Goal: Transaction & Acquisition: Purchase product/service

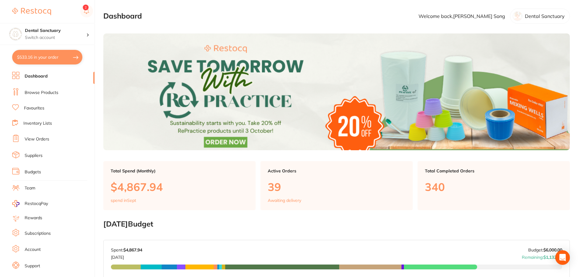
click at [40, 61] on button "$533.16 in your order" at bounding box center [47, 57] width 70 height 15
checkbox input "true"
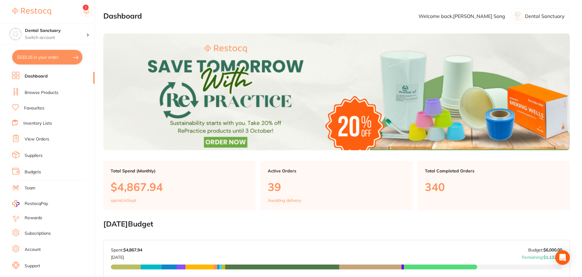
checkbox input "true"
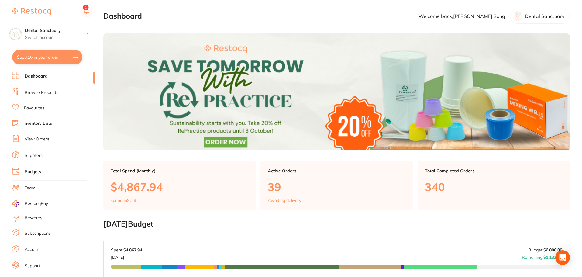
checkbox input "true"
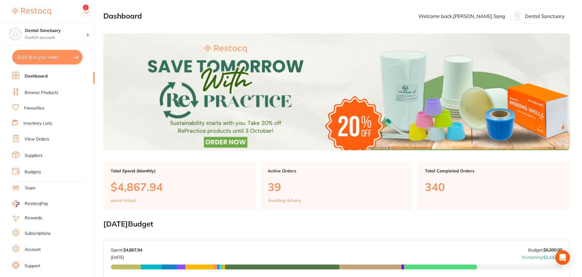
checkbox input "true"
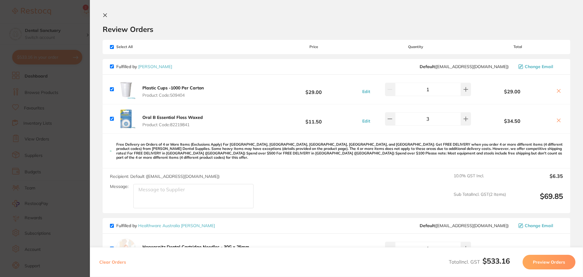
click at [105, 14] on icon at bounding box center [105, 15] width 5 height 5
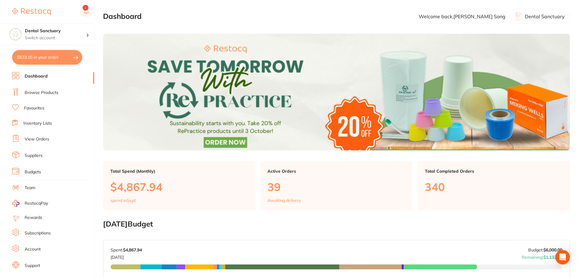
scroll to position [0, 0]
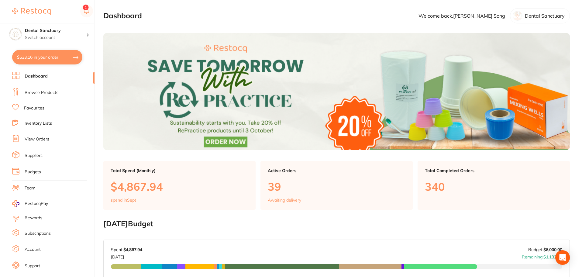
click at [35, 108] on link "Favourites" at bounding box center [34, 108] width 20 height 6
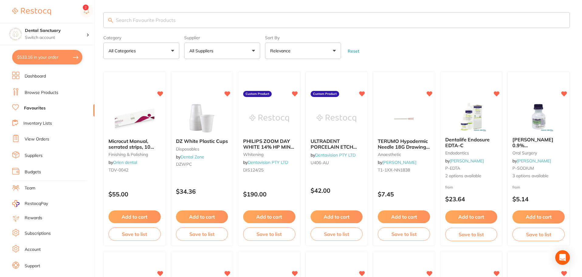
click at [129, 17] on input "search" at bounding box center [336, 20] width 466 height 16
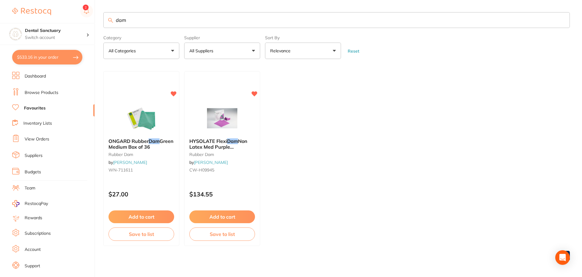
scroll to position [1, 0]
type input "dam"
click at [34, 95] on link "Browse Products" at bounding box center [42, 93] width 34 height 6
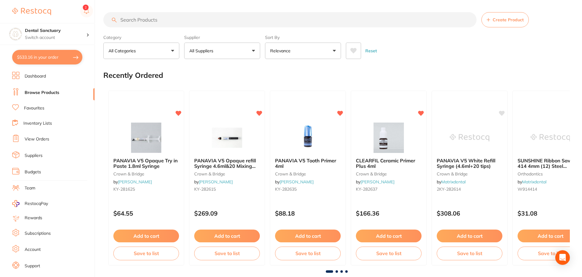
click at [133, 22] on input "search" at bounding box center [289, 19] width 373 height 15
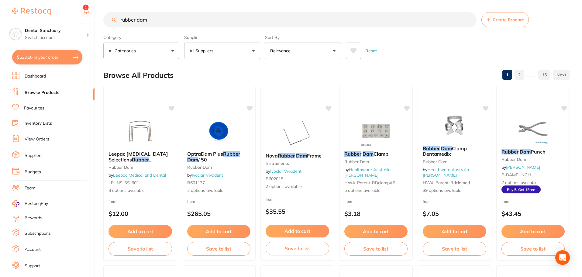
type input "rubber dam"
click at [225, 50] on button "All Suppliers" at bounding box center [222, 51] width 76 height 16
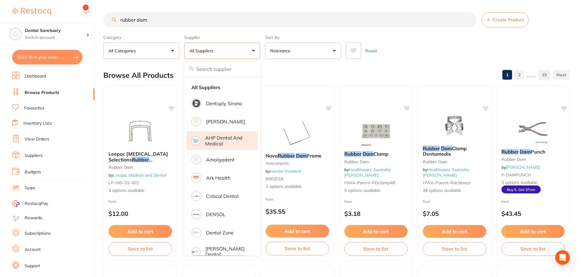
click at [212, 138] on p "AHP Dental and Medical" at bounding box center [227, 140] width 44 height 11
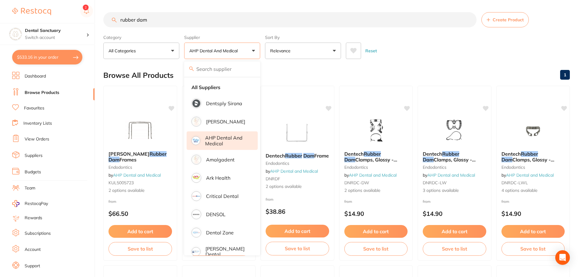
click at [456, 74] on div "Browse All Products 1" at bounding box center [336, 75] width 466 height 20
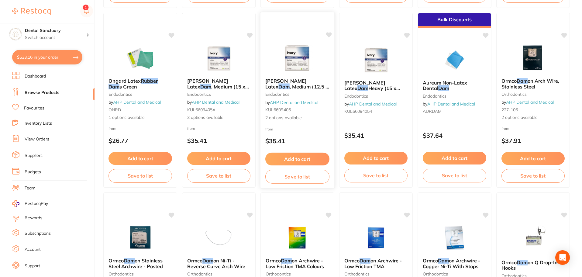
scroll to position [972, 0]
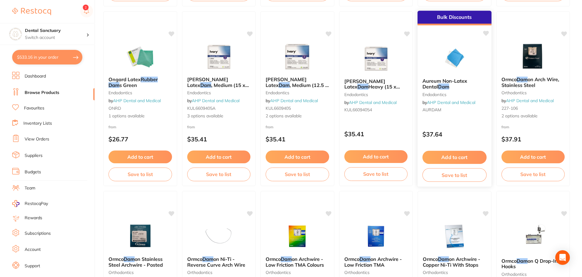
click at [440, 79] on span "Aureum Non-Latex Dental" at bounding box center [444, 84] width 45 height 12
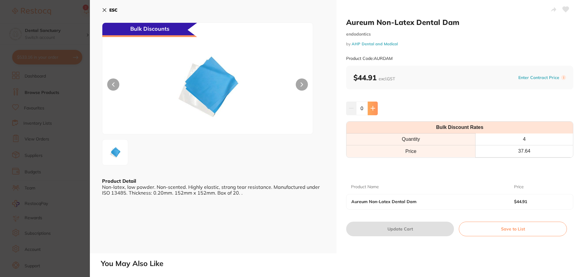
click at [371, 110] on icon at bounding box center [373, 108] width 5 height 5
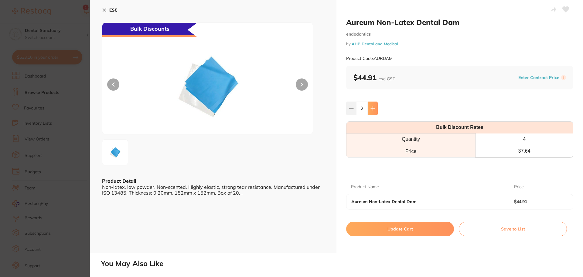
click at [371, 110] on icon at bounding box center [373, 108] width 5 height 5
click at [371, 109] on icon at bounding box center [373, 108] width 5 height 5
type input "4"
click at [398, 230] on button "Update Cart" at bounding box center [400, 228] width 108 height 15
checkbox input "false"
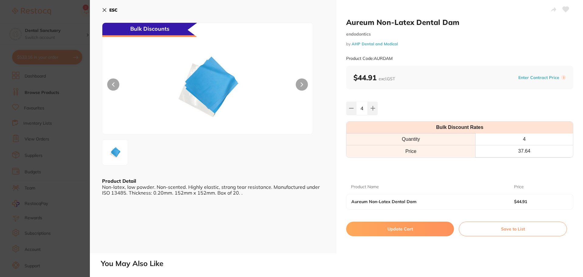
checkbox input "false"
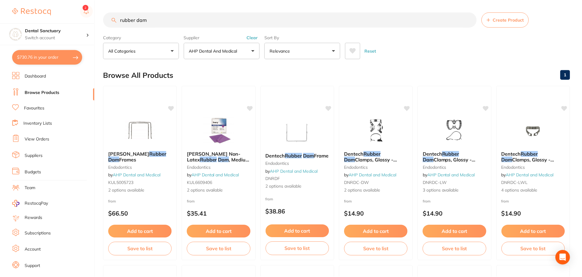
scroll to position [972, 0]
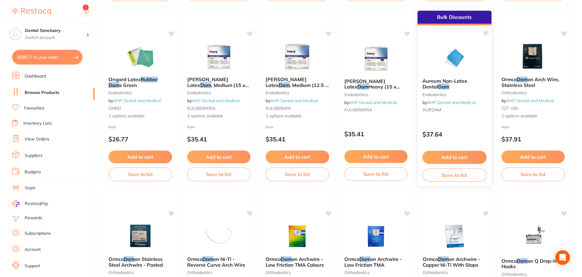
click at [486, 32] on icon at bounding box center [486, 33] width 6 height 5
click at [39, 108] on link "Favourites" at bounding box center [34, 108] width 20 height 6
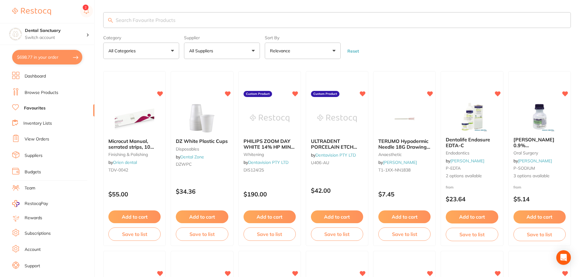
click at [120, 25] on input "search" at bounding box center [337, 20] width 468 height 16
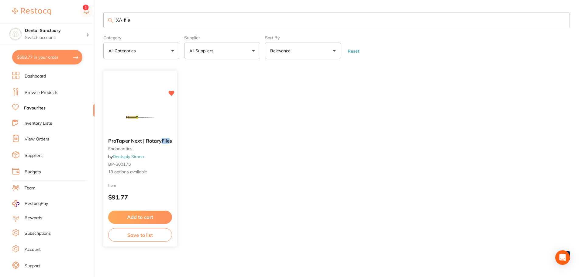
click at [138, 142] on span "ProTaper Next | Rotary" at bounding box center [134, 141] width 53 height 6
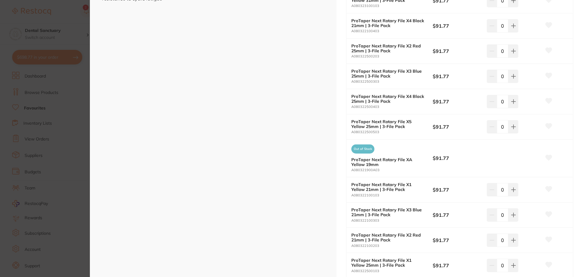
scroll to position [213, 0]
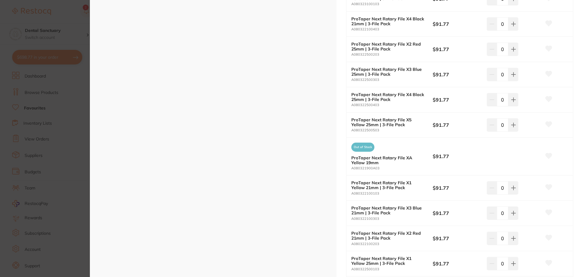
click at [520, 150] on div "Out of Stock ProTaper Next Rotary File XA Yellow 19mm A080321900A03 $91.77" at bounding box center [460, 157] width 227 height 38
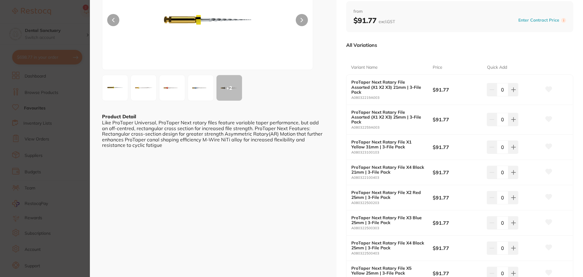
scroll to position [0, 0]
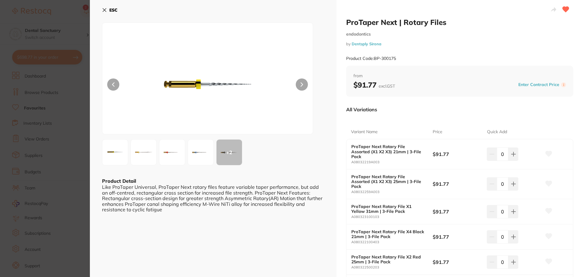
click at [106, 10] on icon at bounding box center [104, 10] width 5 height 5
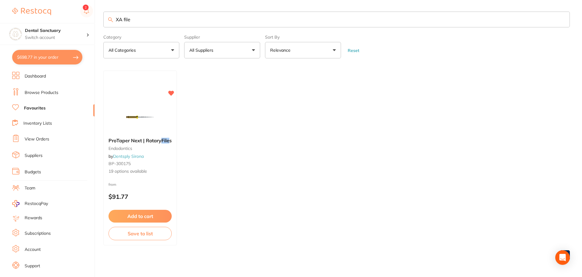
scroll to position [0, 0]
drag, startPoint x: 132, startPoint y: 20, endPoint x: 86, endPoint y: 23, distance: 45.9
click at [86, 23] on div "$698.77 Dental Sanctuary Switch account Dental Sanctuary $698.77 in your order …" at bounding box center [291, 137] width 582 height 277
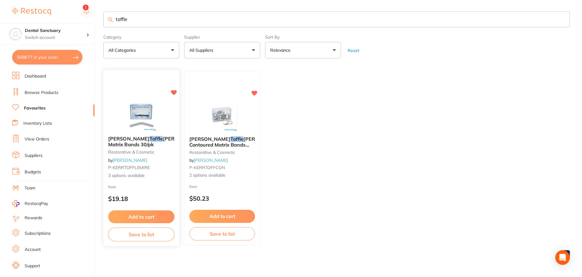
type input "toffle"
click at [149, 136] on em "Toffle" at bounding box center [155, 138] width 13 height 6
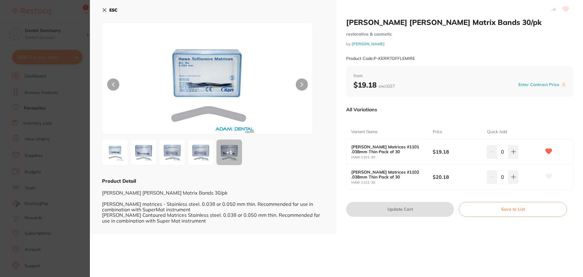
click at [102, 11] on icon at bounding box center [104, 10] width 5 height 5
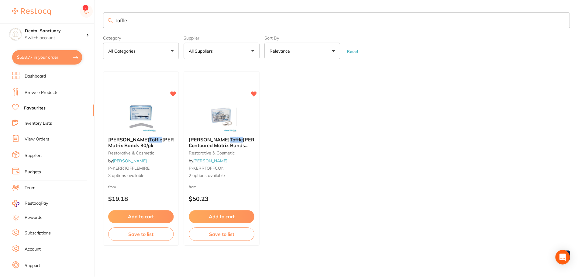
scroll to position [1, 0]
click at [210, 138] on span "Kerr Hawe" at bounding box center [209, 138] width 41 height 6
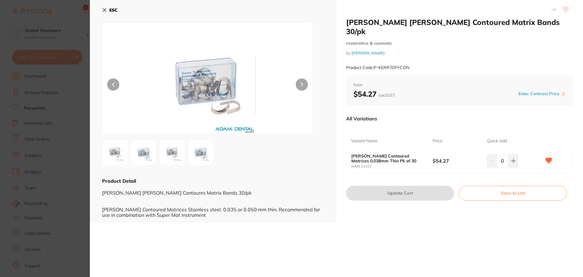
click at [105, 6] on button "ESC" at bounding box center [109, 10] width 15 height 10
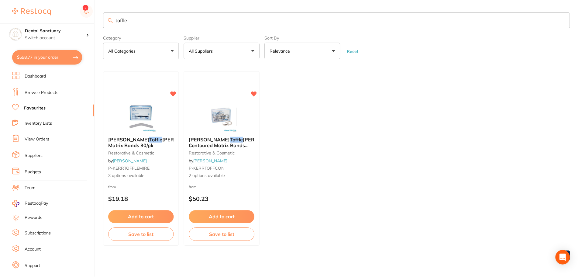
scroll to position [1, 0]
click at [149, 140] on em "Toffle" at bounding box center [155, 138] width 13 height 6
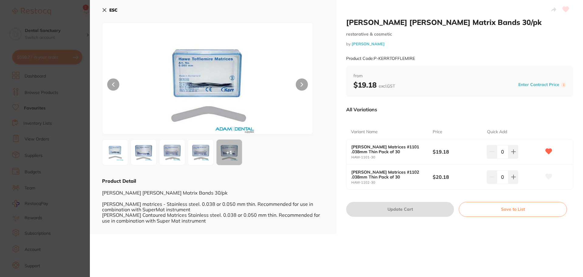
click at [101, 8] on div "ESC + 1 Product Detail Kerr Hawe Tofflemire Matrix Bands 30/pk Hawe Tofflemire …" at bounding box center [213, 117] width 247 height 234
click at [104, 9] on icon at bounding box center [104, 10] width 3 height 3
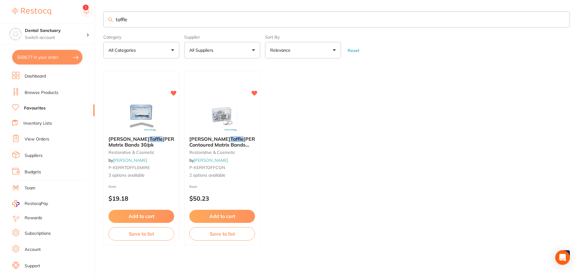
click at [228, 138] on span "Kerr Hawe Toffle mire Contoured Matrix Bands 30/pk" at bounding box center [236, 144] width 95 height 17
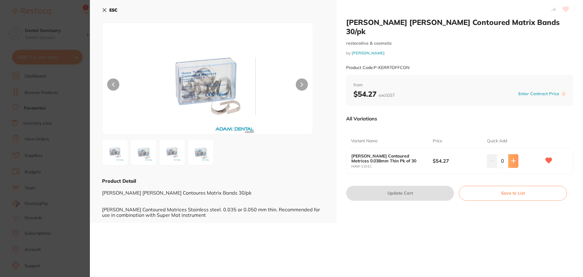
click at [511, 158] on icon at bounding box center [513, 160] width 5 height 5
type input "1"
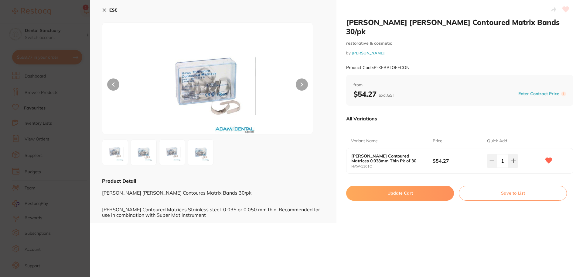
click at [405, 186] on button "Update Cart" at bounding box center [400, 193] width 108 height 15
checkbox input "false"
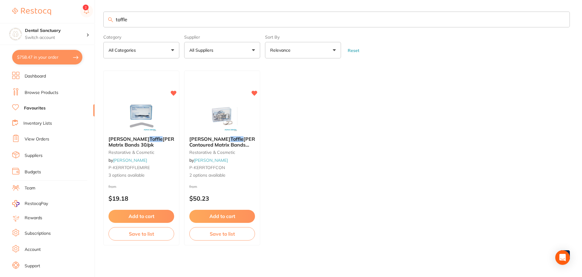
click at [43, 57] on button "$758.47 in your order" at bounding box center [47, 57] width 70 height 15
checkbox input "true"
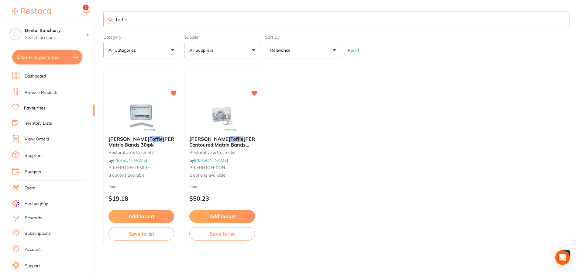
checkbox input "true"
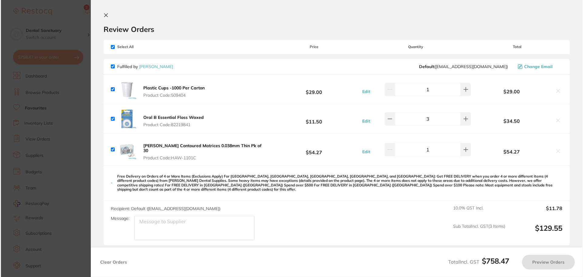
scroll to position [0, 0]
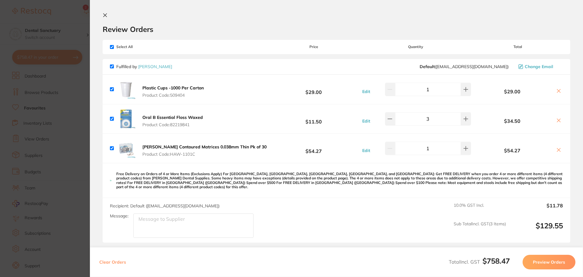
click at [106, 12] on section "Review Orders Your orders are being processed and we will notify you once we ha…" at bounding box center [336, 138] width 493 height 277
click at [103, 15] on icon at bounding box center [105, 15] width 5 height 5
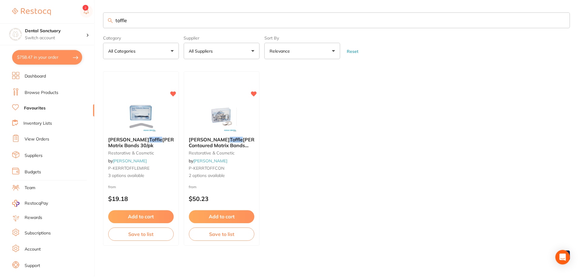
scroll to position [1, 0]
drag, startPoint x: 139, startPoint y: 19, endPoint x: 86, endPoint y: 19, distance: 53.5
click at [86, 19] on div "$758.47 Dental Sanctuary Switch account Dental Sanctuary $758.47 in your order …" at bounding box center [291, 137] width 582 height 277
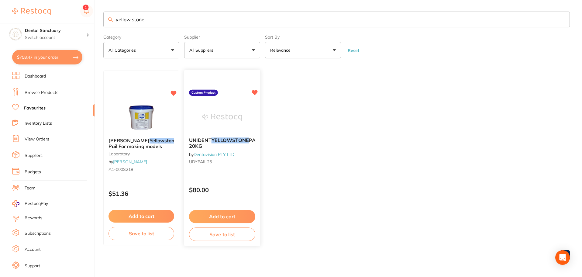
type input "yellow stone"
click at [207, 142] on span "UNIDENT" at bounding box center [200, 140] width 22 height 6
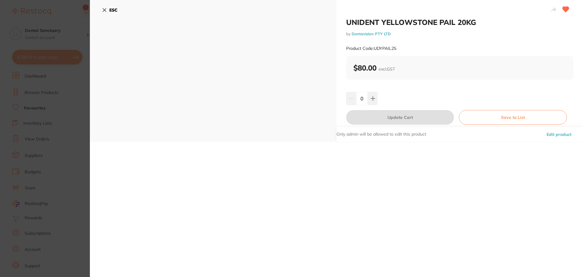
click at [103, 12] on icon at bounding box center [104, 10] width 3 height 3
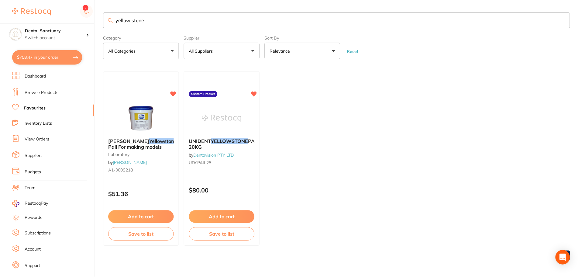
scroll to position [1, 0]
click at [35, 90] on link "Browse Products" at bounding box center [42, 93] width 34 height 6
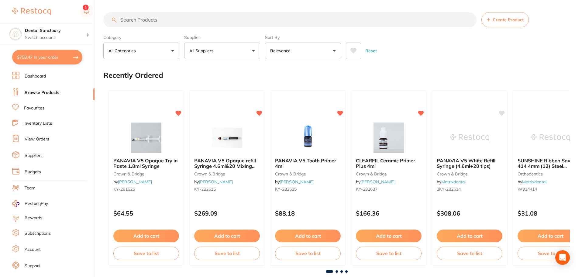
click at [159, 20] on input "search" at bounding box center [289, 19] width 373 height 15
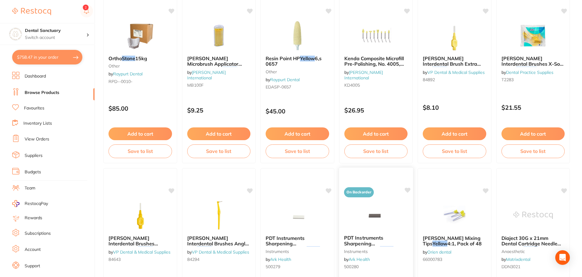
scroll to position [1451, 0]
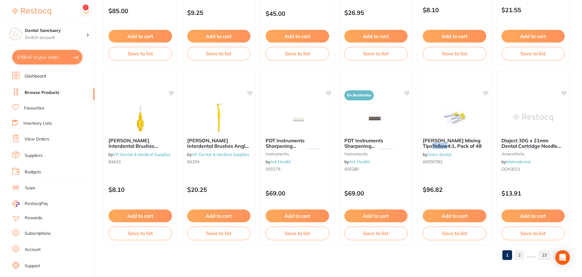
type input "yellow stone"
click at [518, 253] on link "2" at bounding box center [519, 255] width 10 height 12
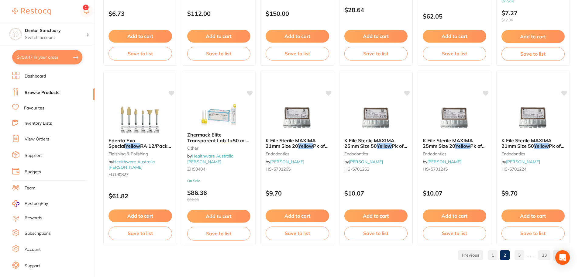
click at [520, 255] on link "3" at bounding box center [519, 255] width 10 height 12
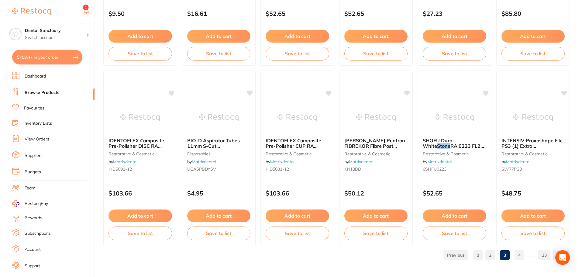
click at [519, 256] on link "4" at bounding box center [519, 255] width 10 height 12
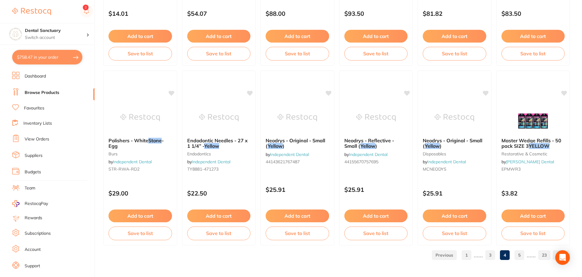
click at [521, 255] on link "5" at bounding box center [519, 255] width 10 height 12
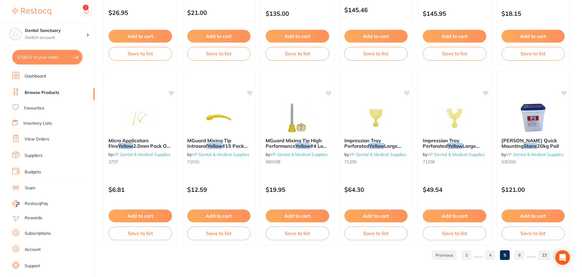
click at [522, 255] on link "6" at bounding box center [519, 255] width 10 height 12
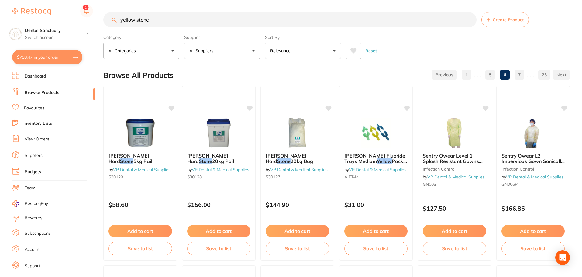
click at [235, 52] on button "All Suppliers" at bounding box center [222, 51] width 76 height 16
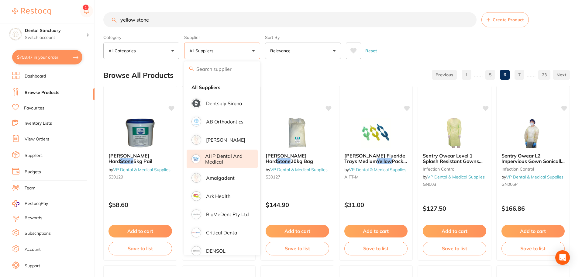
click at [218, 155] on p "AHP Dental and Medical" at bounding box center [227, 158] width 44 height 11
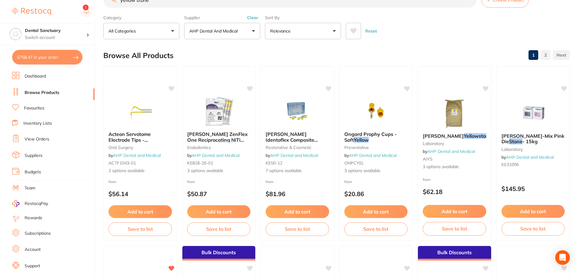
scroll to position [30, 0]
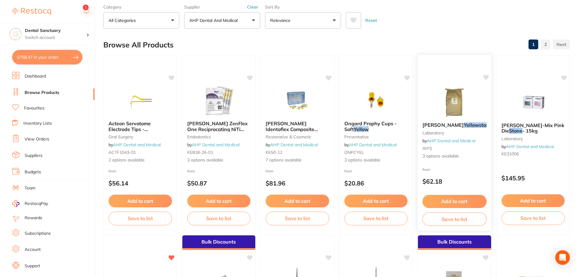
click at [438, 125] on span "Ainsworth" at bounding box center [442, 125] width 41 height 6
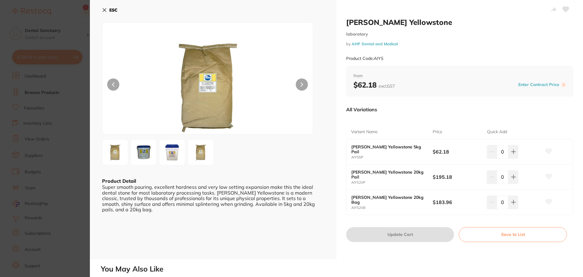
click at [106, 9] on icon at bounding box center [104, 10] width 5 height 5
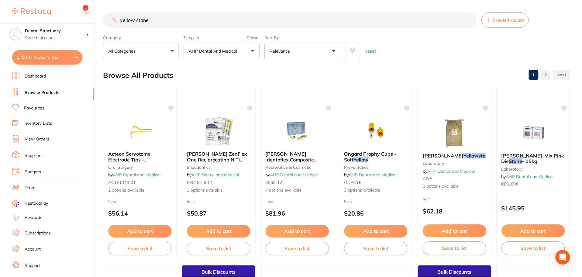
scroll to position [30, 0]
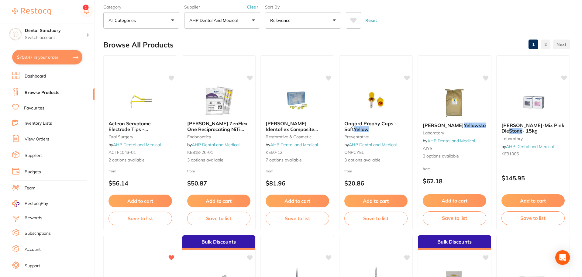
click at [199, 21] on p "AHP Dental and Medical" at bounding box center [214, 20] width 51 height 6
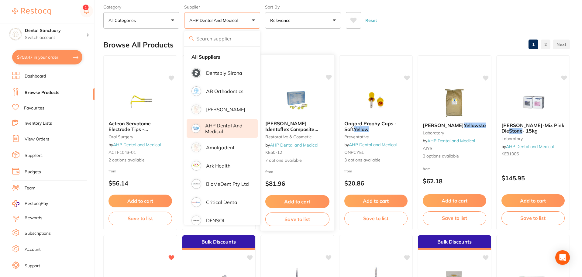
click at [309, 62] on div at bounding box center [297, 62] width 74 height 14
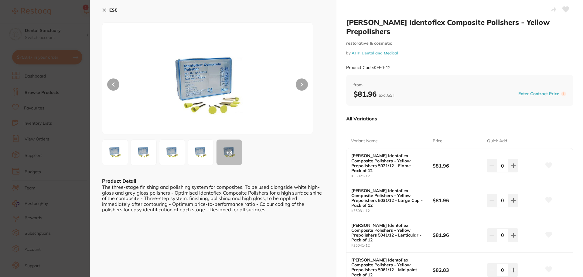
click at [105, 8] on icon at bounding box center [104, 10] width 5 height 5
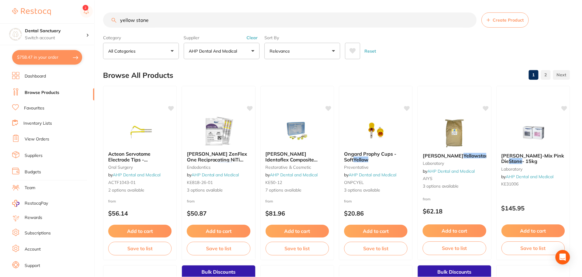
scroll to position [30, 0]
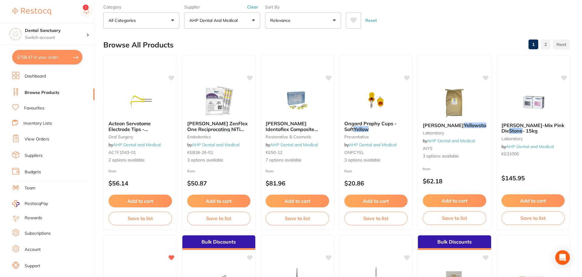
click at [242, 22] on span at bounding box center [241, 20] width 2 height 2
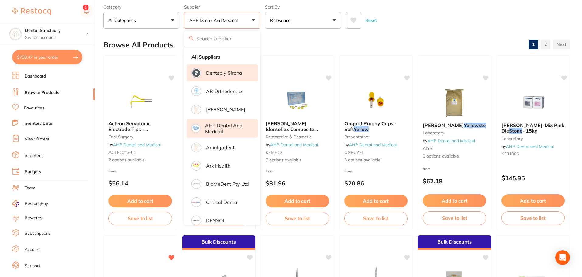
click at [223, 111] on p "[PERSON_NAME]" at bounding box center [225, 109] width 39 height 5
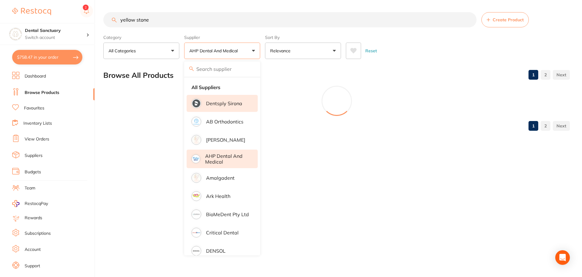
scroll to position [0, 0]
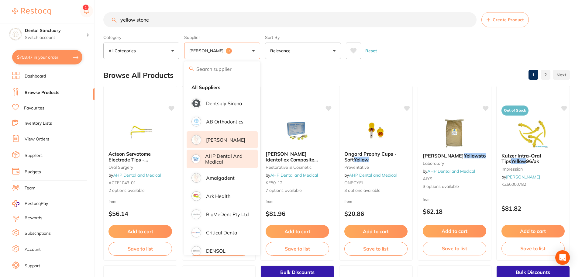
click at [461, 51] on div "Reset" at bounding box center [455, 48] width 219 height 21
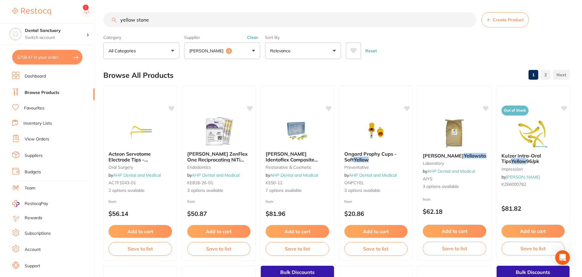
click at [241, 50] on button "[PERSON_NAME] +1" at bounding box center [222, 51] width 76 height 16
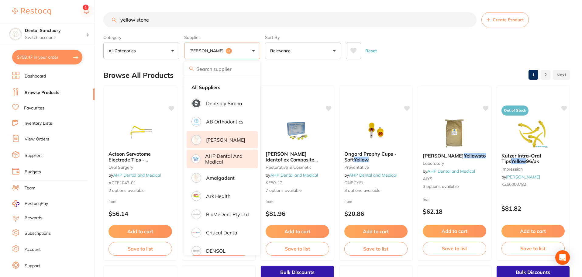
click at [221, 156] on p "AHP Dental and Medical" at bounding box center [227, 158] width 44 height 11
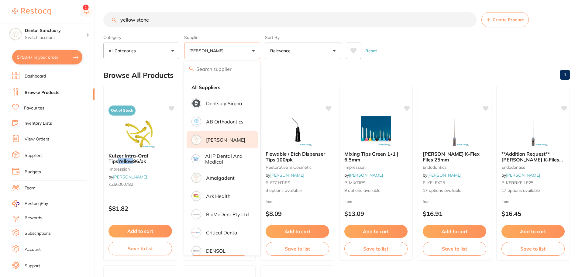
click at [416, 57] on div "Reset" at bounding box center [455, 48] width 219 height 21
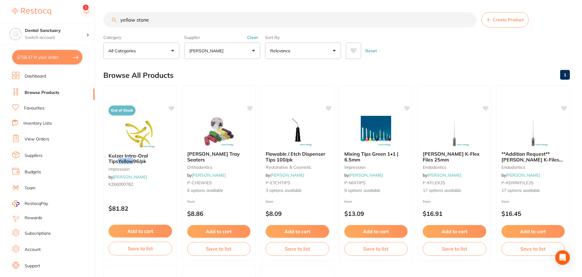
click at [231, 53] on button "[PERSON_NAME]" at bounding box center [222, 51] width 76 height 16
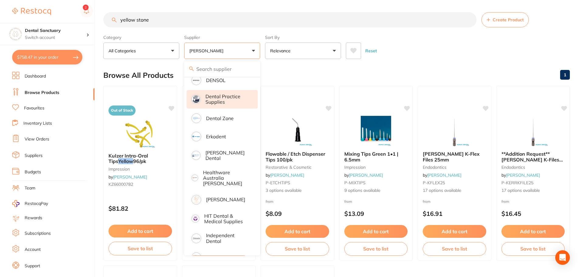
scroll to position [182, 0]
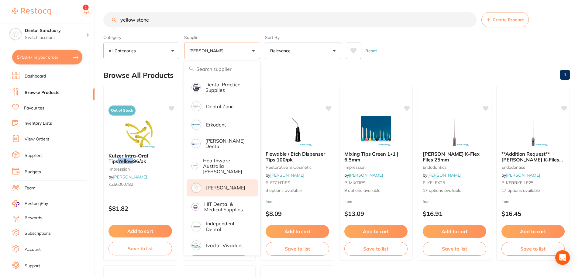
click at [219, 185] on p "[PERSON_NAME]" at bounding box center [225, 187] width 39 height 5
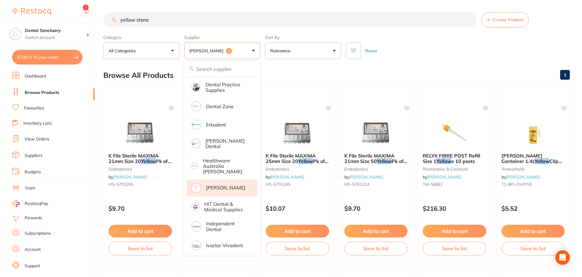
click at [446, 58] on div "Reset" at bounding box center [455, 48] width 219 height 21
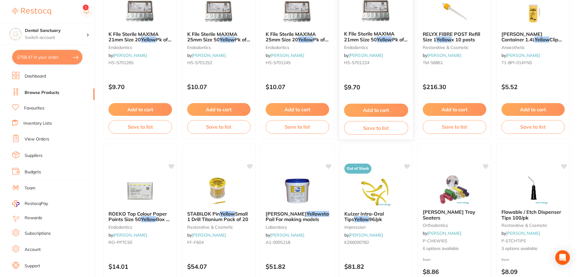
scroll to position [152, 0]
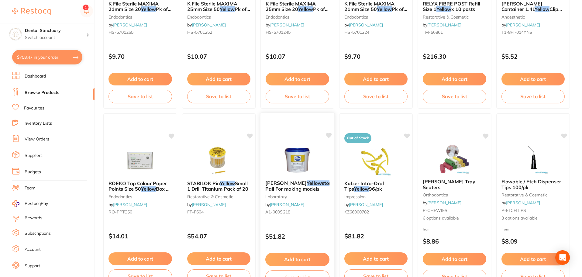
click at [293, 184] on span "AINSWORTH" at bounding box center [285, 183] width 41 height 6
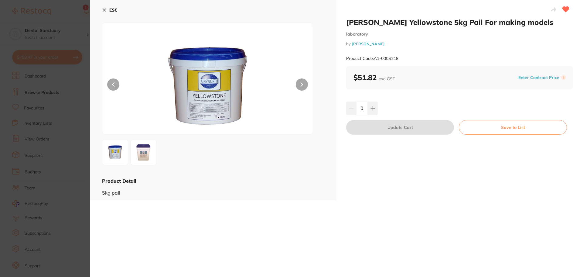
scroll to position [182, 0]
click at [104, 9] on icon at bounding box center [104, 10] width 5 height 5
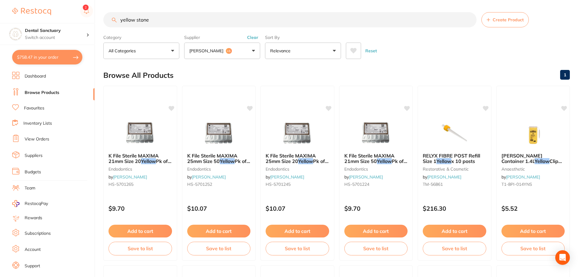
click at [240, 49] on button "[PERSON_NAME] +1" at bounding box center [222, 51] width 76 height 16
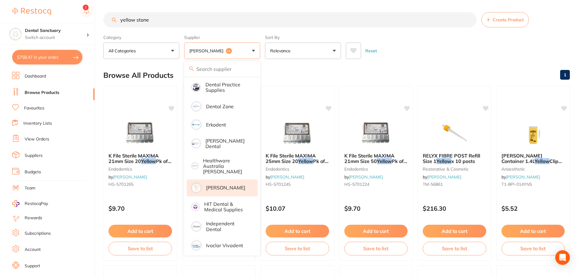
click at [221, 185] on p "[PERSON_NAME]" at bounding box center [225, 187] width 39 height 5
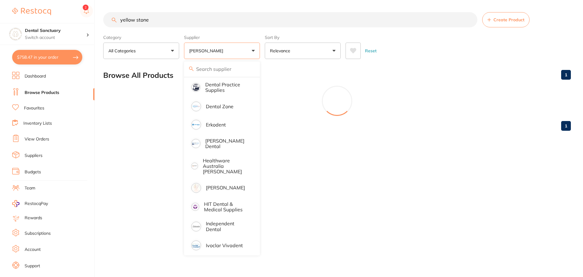
click at [217, 52] on p "[PERSON_NAME]" at bounding box center [207, 51] width 36 height 6
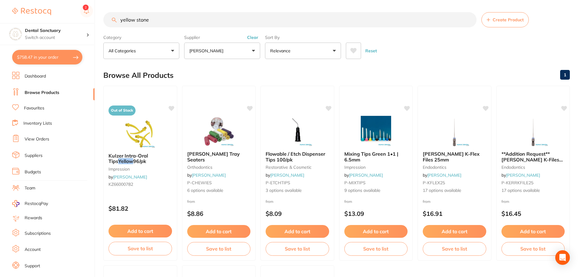
click at [233, 47] on button "[PERSON_NAME]" at bounding box center [222, 51] width 76 height 16
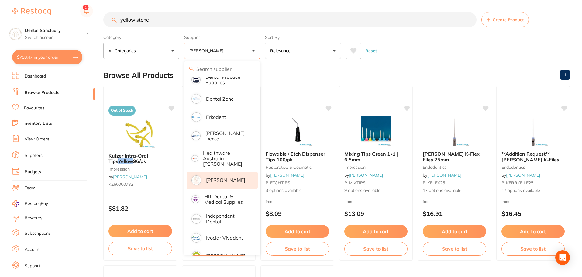
scroll to position [182, 0]
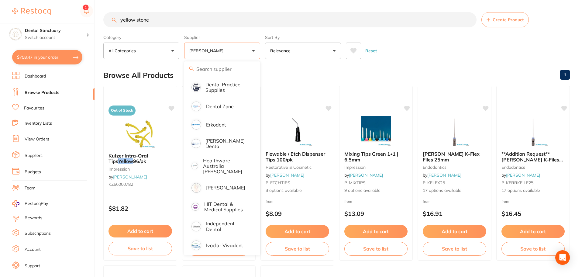
click at [429, 39] on div "Reset" at bounding box center [455, 48] width 219 height 21
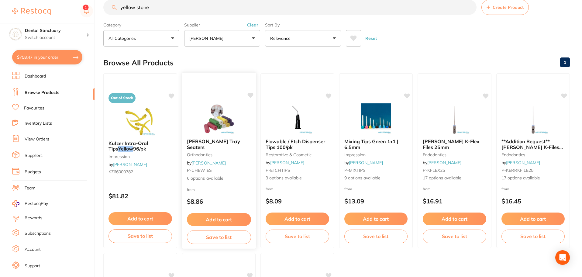
scroll to position [0, 0]
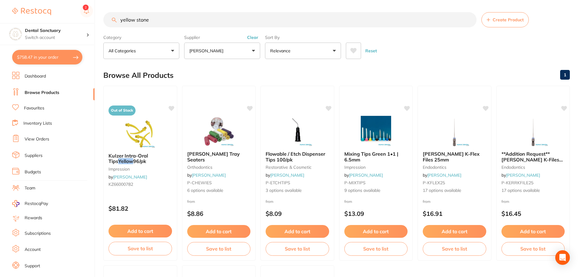
click at [222, 53] on button "[PERSON_NAME]" at bounding box center [222, 51] width 76 height 16
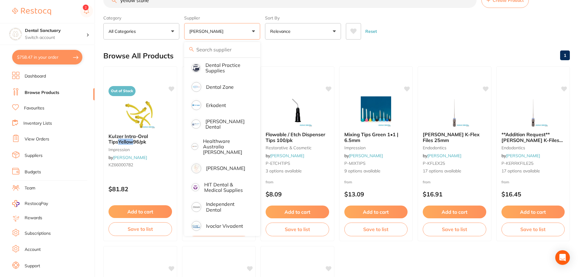
scroll to position [30, 0]
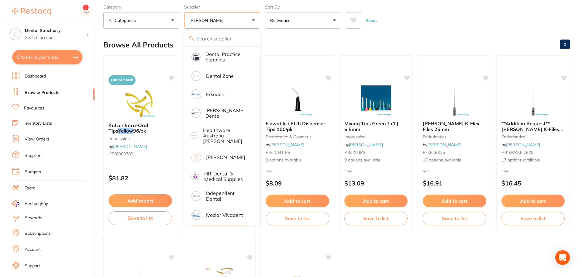
click at [39, 109] on link "Favourites" at bounding box center [34, 108] width 20 height 6
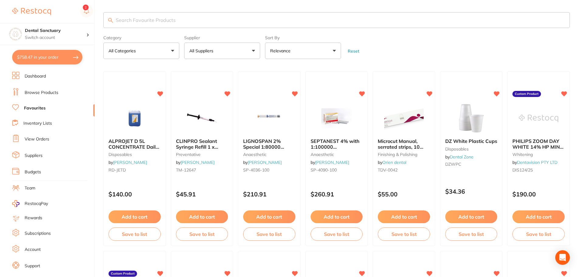
click at [196, 20] on input "search" at bounding box center [336, 20] width 466 height 16
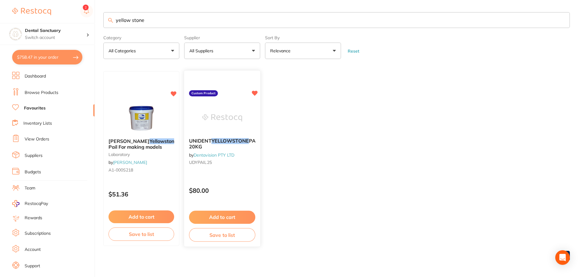
type input "yellow stone"
click at [227, 142] on em "YELLOWSTONE" at bounding box center [229, 141] width 37 height 6
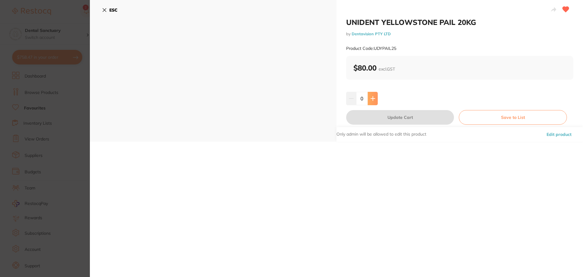
click at [374, 97] on icon at bounding box center [373, 98] width 5 height 5
type input "1"
click at [410, 115] on button "Update Cart" at bounding box center [400, 117] width 108 height 15
checkbox input "false"
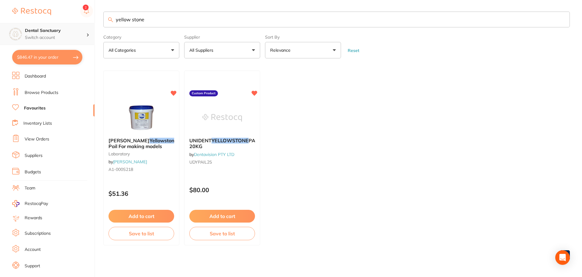
scroll to position [0, 0]
drag, startPoint x: 168, startPoint y: 20, endPoint x: 72, endPoint y: 25, distance: 96.4
click at [72, 25] on div "$846.47 Dental Sanctuary Switch account Dental Sanctuary $846.47 in your order …" at bounding box center [291, 137] width 582 height 277
click at [222, 52] on button "All Suppliers" at bounding box center [222, 50] width 76 height 16
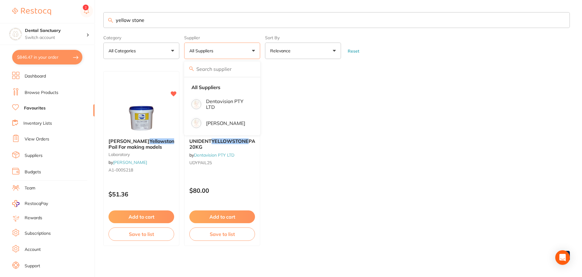
drag, startPoint x: 151, startPoint y: 19, endPoint x: 75, endPoint y: 16, distance: 76.6
click at [75, 16] on div "$846.47 Dental Sanctuary Switch account Dental Sanctuary $846.47 in your order …" at bounding box center [291, 138] width 582 height 277
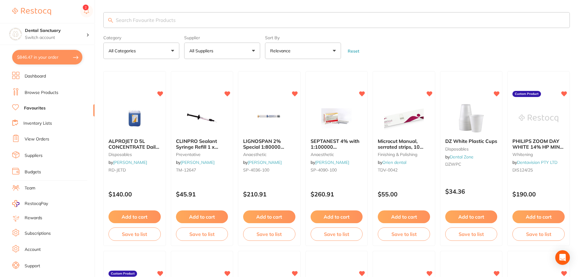
click at [214, 50] on p "All Suppliers" at bounding box center [202, 51] width 26 height 6
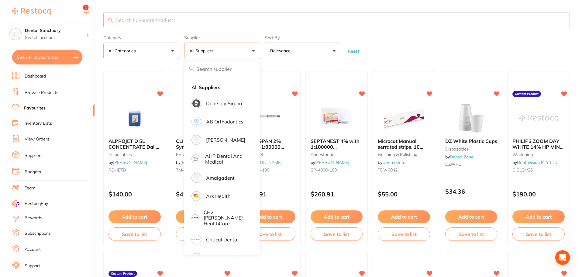
click at [423, 51] on form "Category All Categories All Categories anaesthetic articulating burs CAD/CAM cr…" at bounding box center [336, 46] width 466 height 26
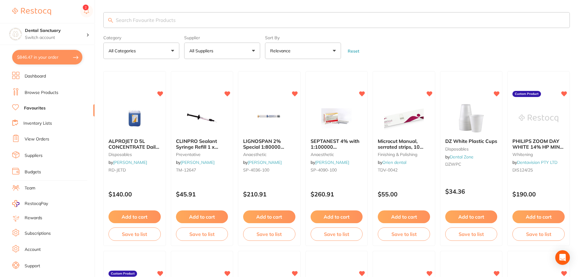
click at [72, 59] on button "$846.47 in your order" at bounding box center [47, 57] width 70 height 15
checkbox input "true"
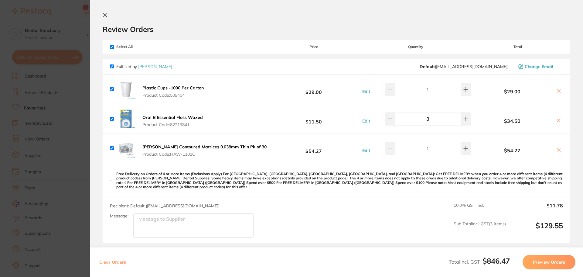
click at [105, 14] on icon at bounding box center [105, 15] width 5 height 5
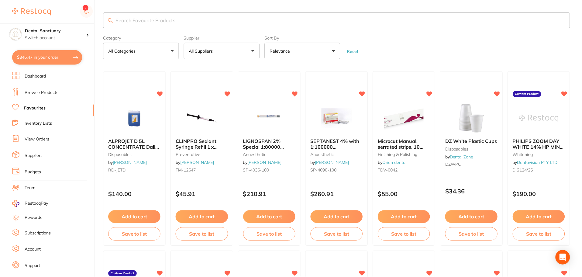
scroll to position [0, 0]
click at [136, 22] on input "search" at bounding box center [336, 20] width 466 height 16
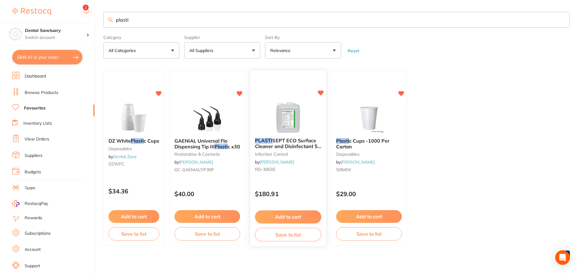
type input "plasti"
click at [269, 145] on span "SEPT ECO Surface Cleaner and Disinfectant 5L bottle" at bounding box center [288, 146] width 66 height 17
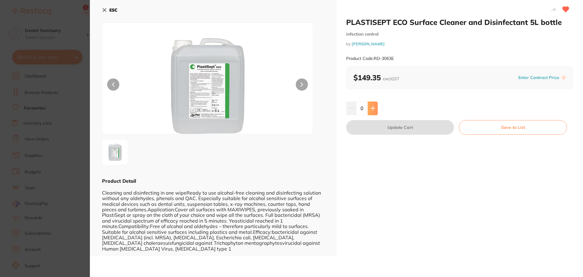
click at [371, 109] on icon at bounding box center [373, 108] width 5 height 5
type input "1"
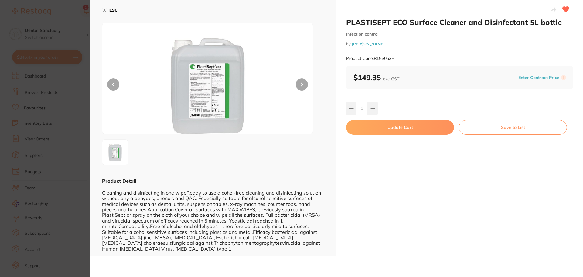
click at [377, 121] on button "Update Cart" at bounding box center [400, 127] width 108 height 15
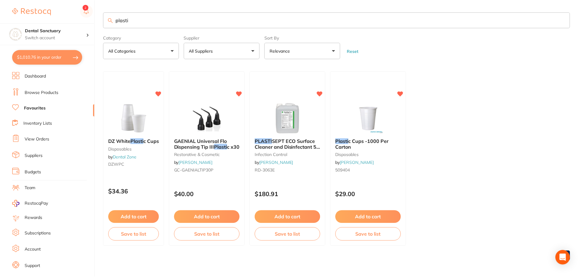
scroll to position [0, 0]
click at [39, 58] on button "$1,010.76 in your order" at bounding box center [47, 57] width 70 height 15
checkbox input "true"
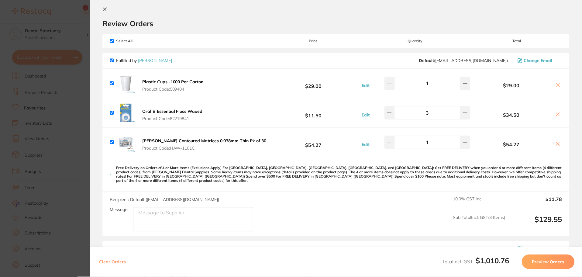
scroll to position [0, 0]
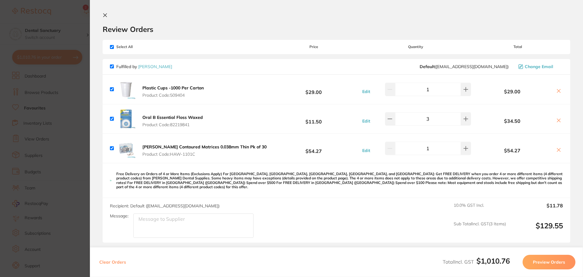
click at [106, 15] on icon at bounding box center [105, 15] width 3 height 3
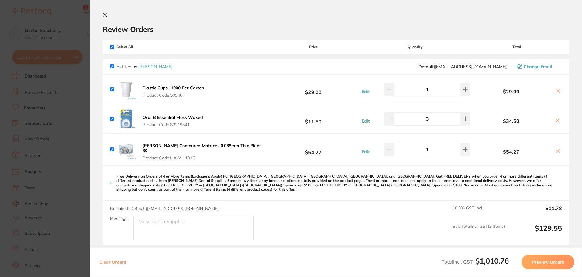
scroll to position [0, 0]
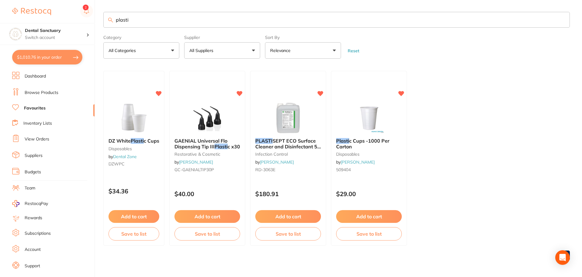
drag, startPoint x: 135, startPoint y: 19, endPoint x: 87, endPoint y: 19, distance: 48.3
click at [87, 19] on div "$1,010.76 Dental Sanctuary Switch account Dental Sanctuary $1,010.76 in your or…" at bounding box center [291, 138] width 582 height 277
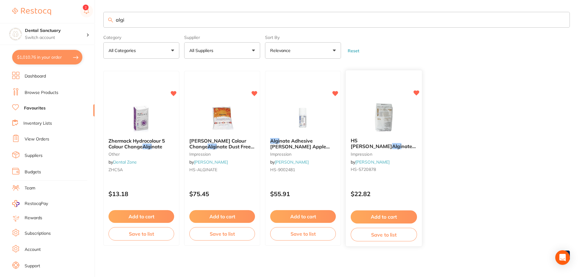
type input "algi"
click at [394, 143] on em "Algi" at bounding box center [396, 146] width 9 height 6
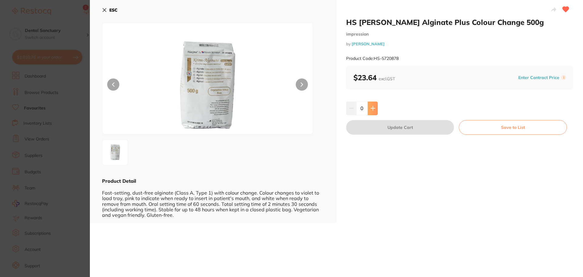
click at [375, 108] on button at bounding box center [373, 107] width 10 height 13
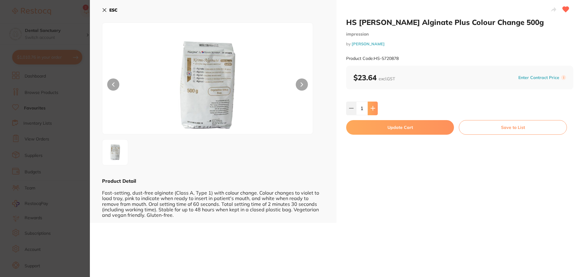
click at [375, 108] on button at bounding box center [373, 107] width 10 height 13
type input "2"
click at [397, 129] on button "Update Cart" at bounding box center [400, 127] width 108 height 15
checkbox input "false"
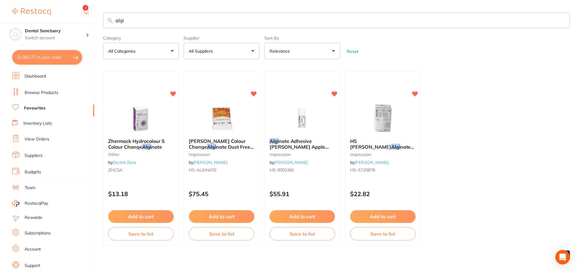
scroll to position [0, 0]
drag, startPoint x: 139, startPoint y: 19, endPoint x: 96, endPoint y: 21, distance: 42.6
click at [99, 20] on div "$1,062.77 Dental Sanctuary Switch account Dental Sanctuary $1,062.77 in your or…" at bounding box center [291, 138] width 582 height 277
type input "x"
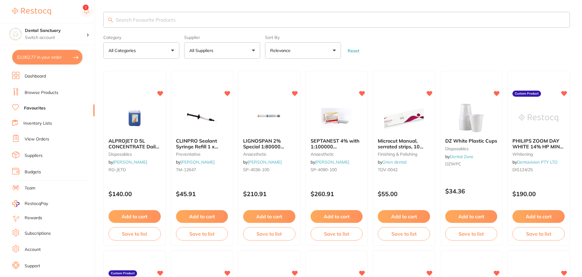
click at [224, 48] on button "All Suppliers" at bounding box center [222, 50] width 76 height 16
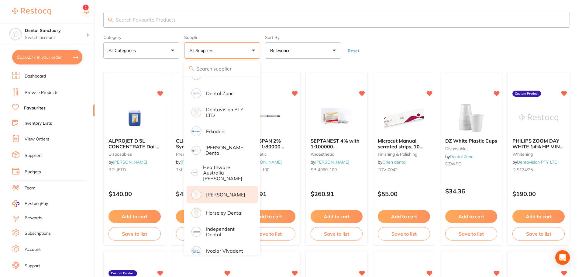
scroll to position [235, 0]
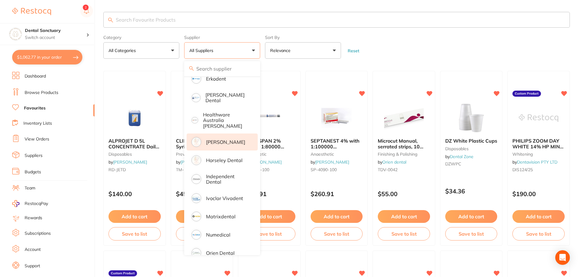
click at [217, 139] on p "[PERSON_NAME]" at bounding box center [225, 141] width 39 height 5
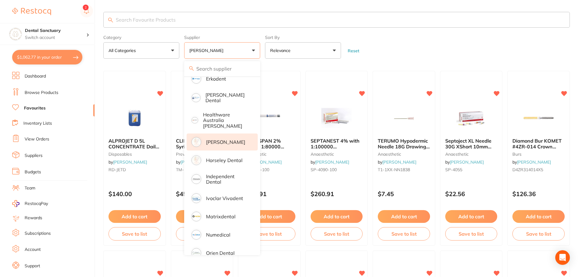
click at [423, 39] on form "Category All Categories All Categories anaesthetic articulating burs CAD/CAM cr…" at bounding box center [336, 45] width 466 height 26
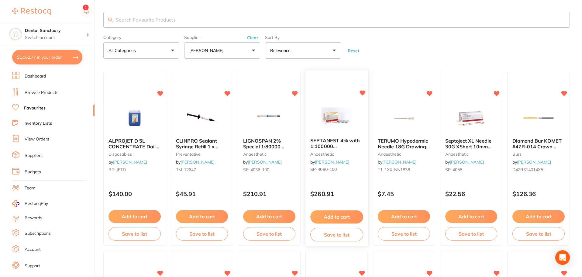
click at [335, 139] on span "SEPTANEST 4% with 1:100000 [MEDICAL_DATA] 2.2ml 2xBox 50 GOLD" at bounding box center [336, 149] width 52 height 23
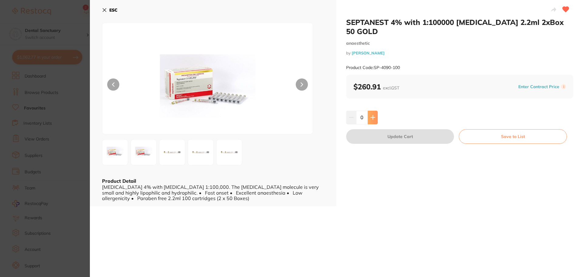
click at [371, 111] on button at bounding box center [373, 117] width 10 height 13
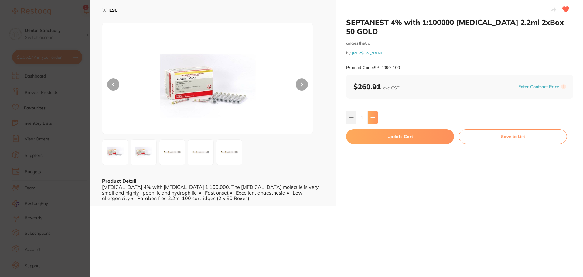
click at [371, 111] on button at bounding box center [373, 117] width 10 height 13
type input "2"
click at [381, 129] on button "Update Cart" at bounding box center [400, 136] width 108 height 15
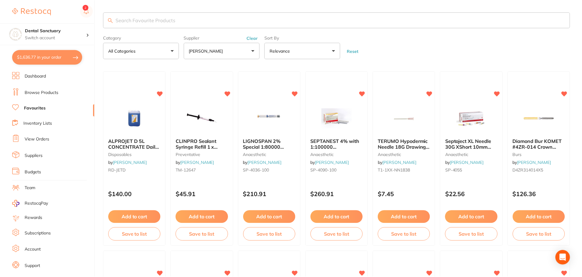
scroll to position [0, 0]
click at [269, 141] on span "LIGNOSPAN 2% Special 1:80000 [MEDICAL_DATA] 2.2ml 2xBox 50 Blue" at bounding box center [267, 149] width 48 height 23
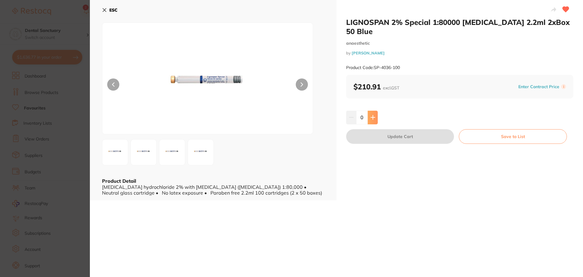
click at [374, 115] on icon at bounding box center [373, 117] width 5 height 5
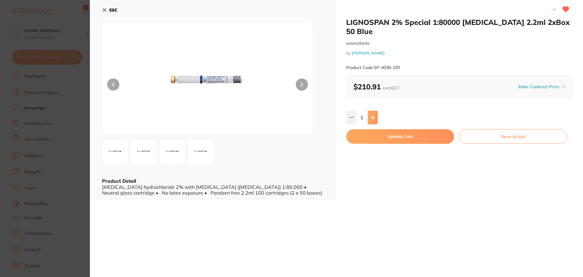
type input "1"
click at [378, 129] on button "Update Cart" at bounding box center [400, 136] width 108 height 15
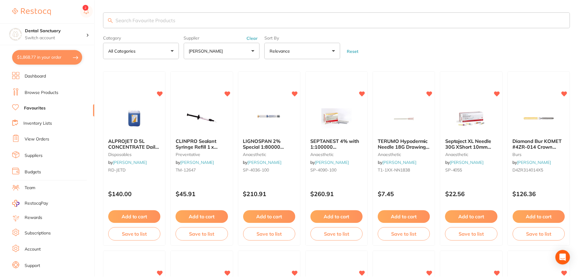
scroll to position [0, 0]
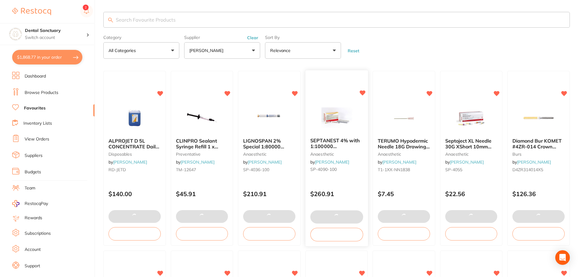
click at [331, 144] on span "SEPTANEST 4% with 1:100000 [MEDICAL_DATA] 2.2ml 2xBox 50 GOLD" at bounding box center [336, 149] width 52 height 23
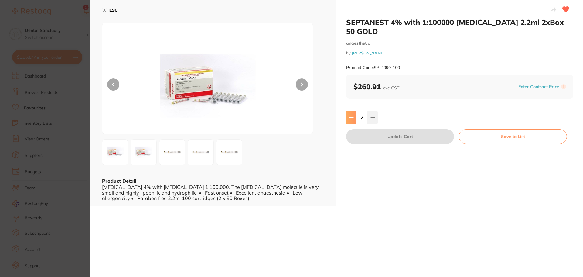
click at [351, 115] on icon at bounding box center [351, 117] width 5 height 5
type input "1"
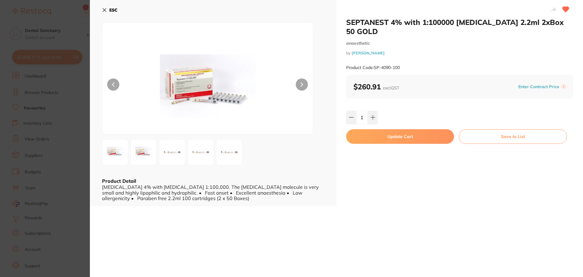
click at [381, 129] on button "Update Cart" at bounding box center [400, 136] width 108 height 15
type input "1"
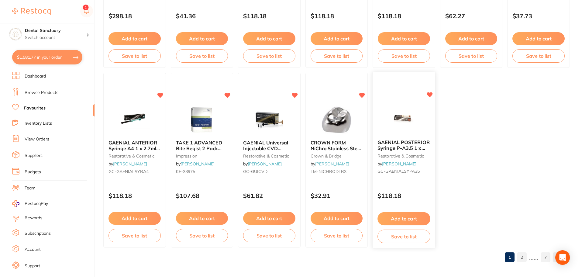
scroll to position [1257, 0]
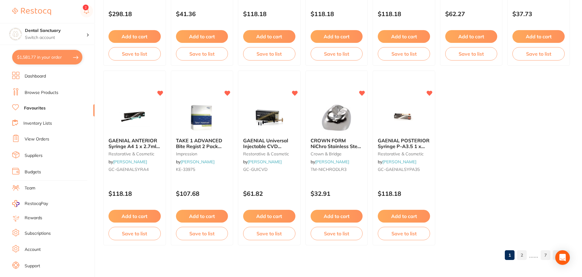
click at [525, 258] on link "2" at bounding box center [522, 255] width 10 height 12
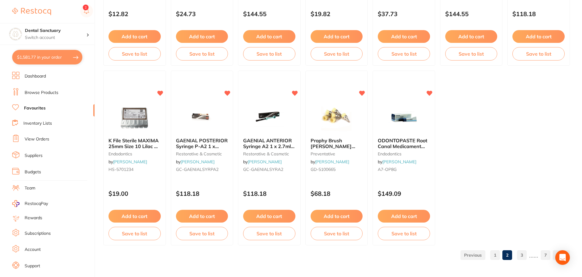
click at [521, 255] on link "3" at bounding box center [522, 255] width 10 height 12
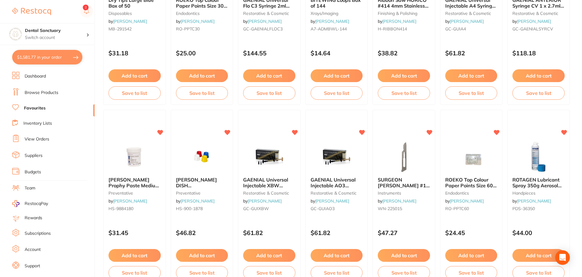
scroll to position [1045, 0]
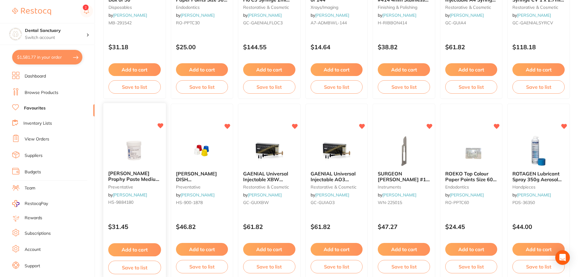
click at [127, 178] on span "[PERSON_NAME] Prophy Paste Medium Mint 300g jar" at bounding box center [134, 178] width 52 height 17
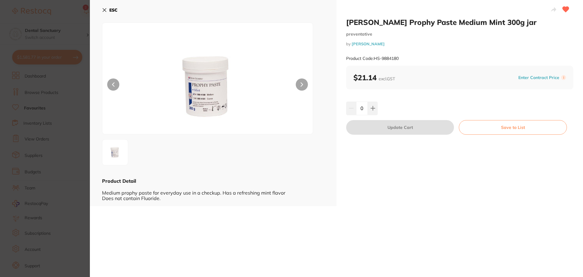
click at [372, 111] on icon at bounding box center [373, 108] width 5 height 5
type input "1"
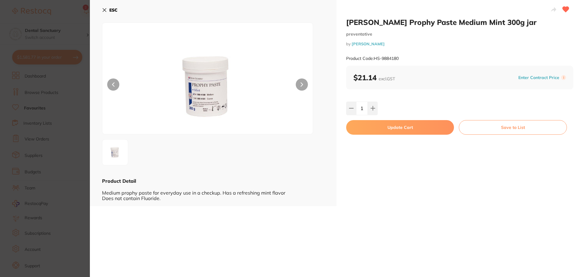
click at [384, 126] on button "Update Cart" at bounding box center [400, 127] width 108 height 15
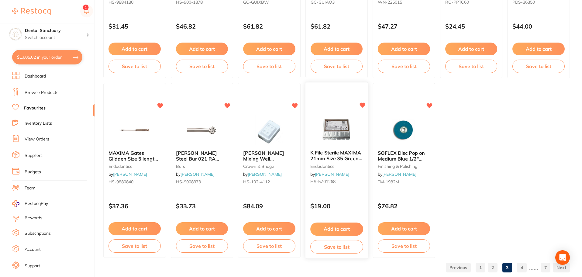
scroll to position [1257, 0]
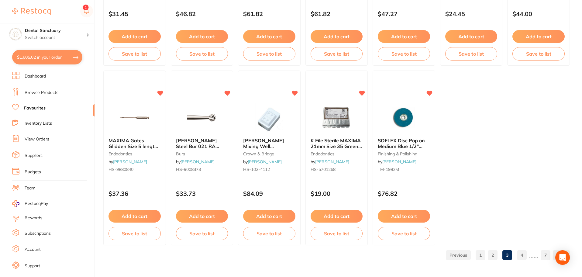
click at [516, 258] on ul "1 2 3 4 ...... 7" at bounding box center [506, 255] width 126 height 10
click at [528, 254] on ul "1 2 3 4 ...... 7" at bounding box center [506, 255] width 126 height 10
click at [526, 254] on link "4" at bounding box center [522, 255] width 10 height 12
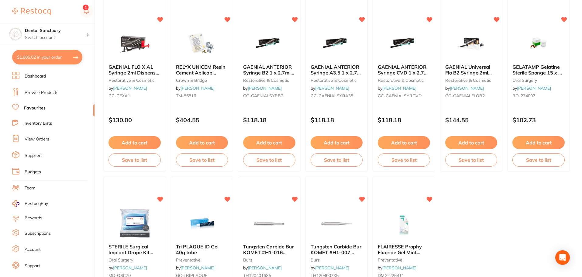
scroll to position [1136, 0]
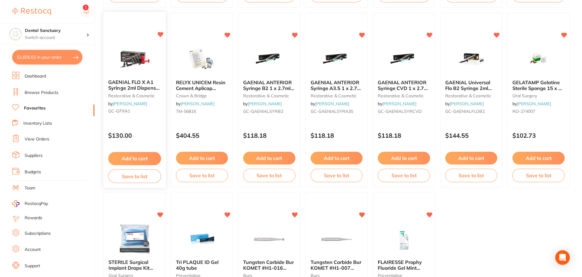
click at [122, 89] on span "GAENIAL FLO X A1 Syringe 2ml Dispenser Tips x 20" at bounding box center [134, 87] width 52 height 17
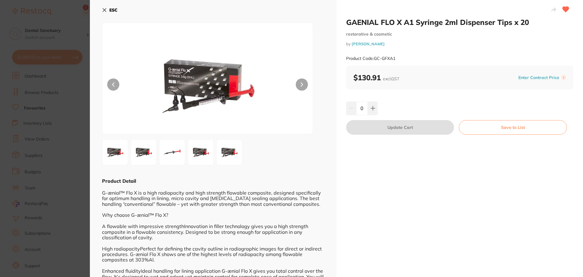
click at [103, 6] on button "ESC" at bounding box center [109, 10] width 15 height 10
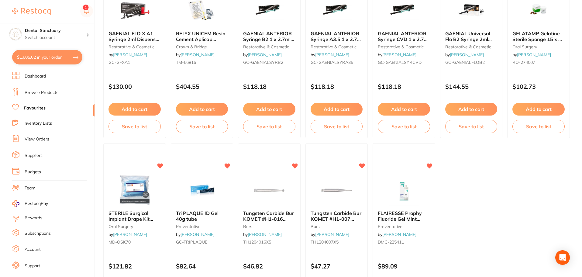
scroll to position [1257, 0]
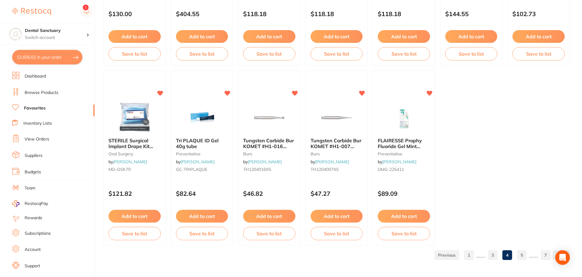
click at [523, 258] on link "5" at bounding box center [522, 255] width 10 height 12
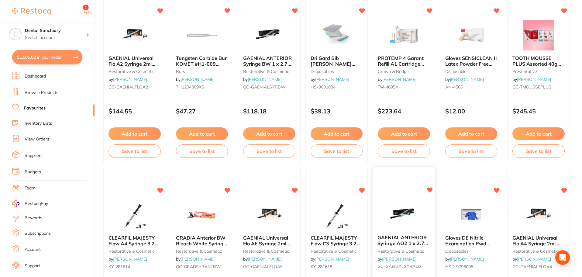
scroll to position [771, 0]
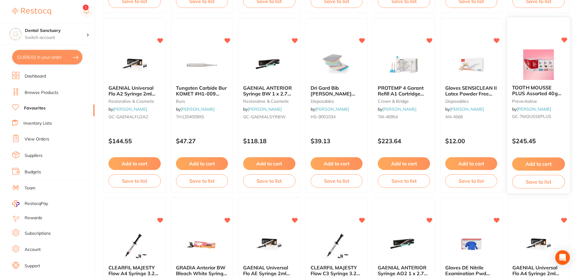
click at [528, 158] on button "Add to cart" at bounding box center [538, 163] width 53 height 13
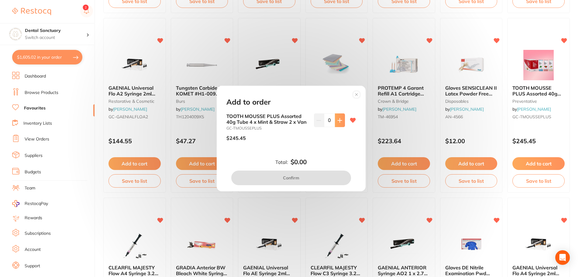
click at [335, 121] on button at bounding box center [340, 119] width 10 height 13
type input "1"
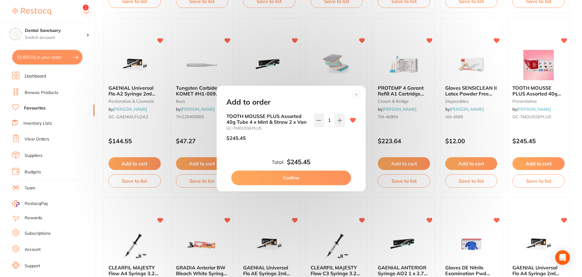
click at [293, 175] on button "Confirm" at bounding box center [291, 177] width 120 height 15
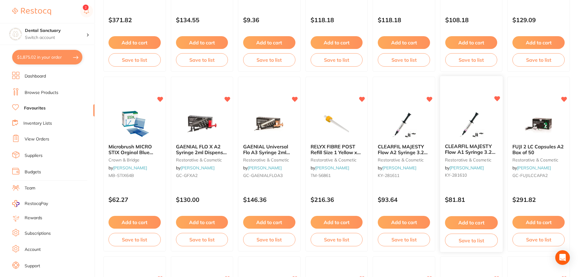
scroll to position [528, 0]
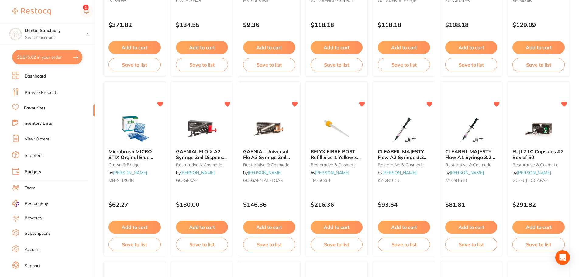
click at [211, 155] on span "GAENIAL FLO X A2 Syringe 2ml Dispenser Tips x 20" at bounding box center [202, 156] width 52 height 17
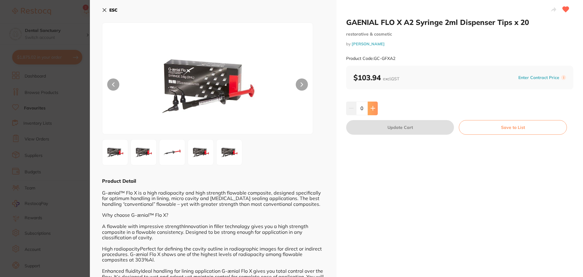
click at [377, 109] on button at bounding box center [373, 107] width 10 height 13
type input "1"
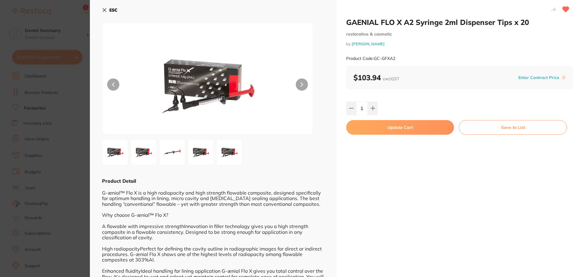
click at [378, 125] on button "Update Cart" at bounding box center [400, 127] width 108 height 15
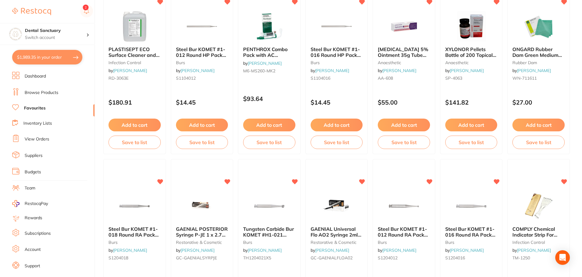
scroll to position [73, 0]
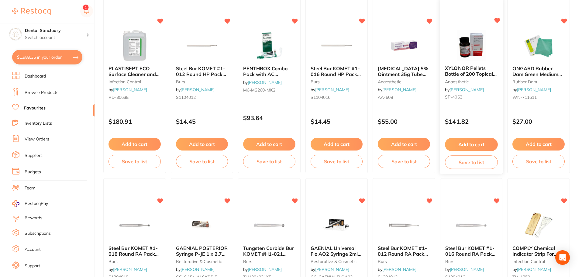
click at [459, 70] on span "XYLONOR Pellets Bottle of 200 Topical Anaesthetic" at bounding box center [471, 73] width 52 height 17
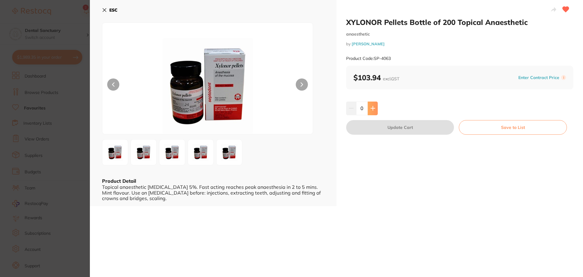
click at [374, 106] on icon at bounding box center [373, 108] width 5 height 5
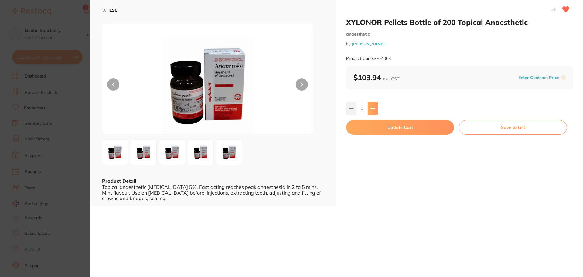
click at [374, 106] on icon at bounding box center [373, 108] width 5 height 5
type input "2"
click at [383, 128] on button "Update Cart" at bounding box center [400, 127] width 108 height 15
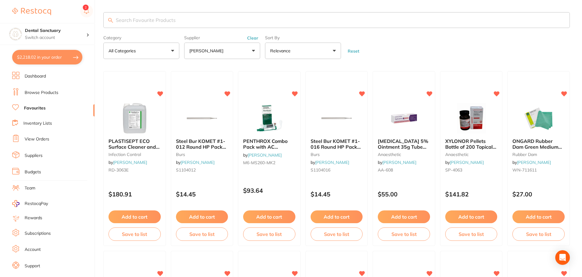
scroll to position [235, 0]
click at [57, 55] on button "$2,218.02 in your order" at bounding box center [47, 57] width 70 height 15
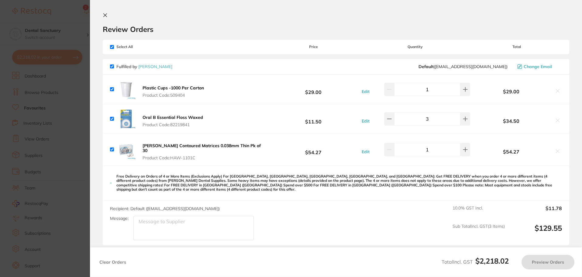
checkbox input "true"
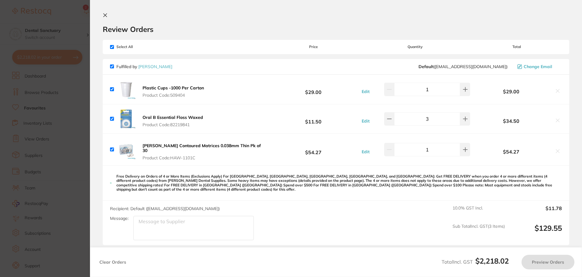
checkbox input "true"
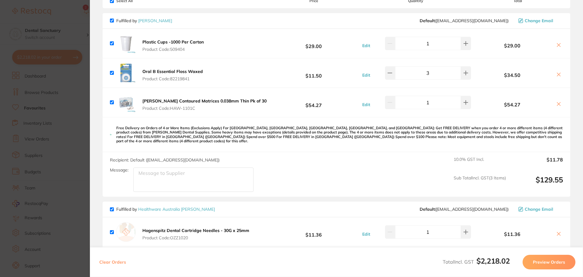
scroll to position [0, 0]
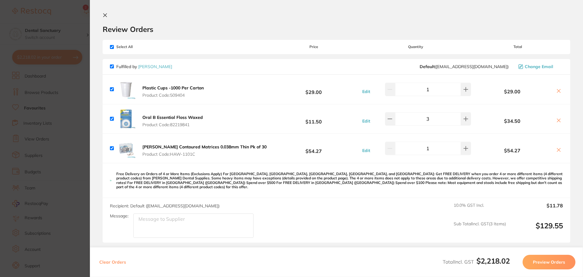
click at [104, 13] on icon at bounding box center [105, 15] width 5 height 5
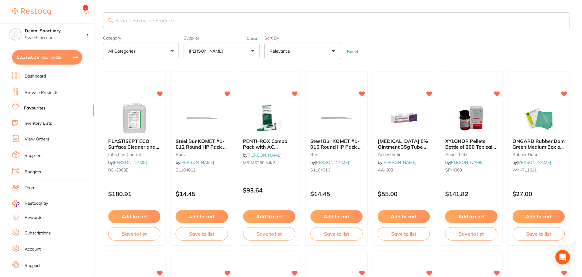
scroll to position [0, 0]
click at [44, 94] on link "Browse Products" at bounding box center [42, 93] width 34 height 6
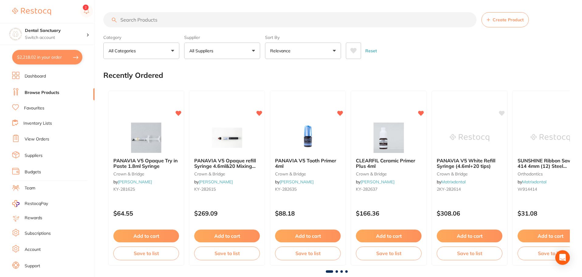
click at [255, 48] on button "All Suppliers" at bounding box center [222, 51] width 76 height 16
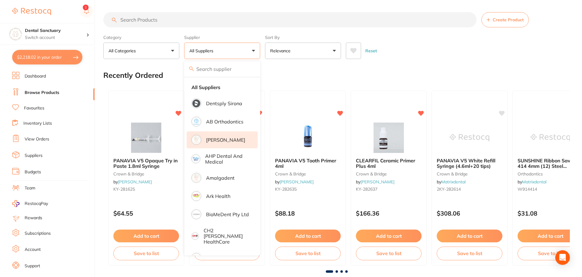
click at [226, 141] on p "[PERSON_NAME]" at bounding box center [225, 139] width 39 height 5
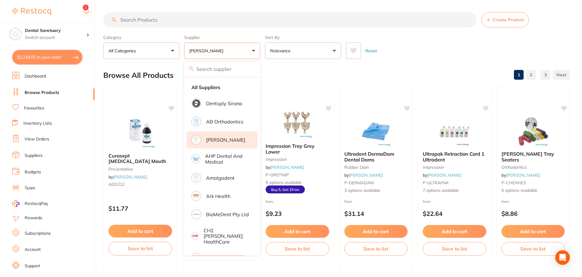
click at [426, 42] on div "Reset" at bounding box center [455, 48] width 219 height 21
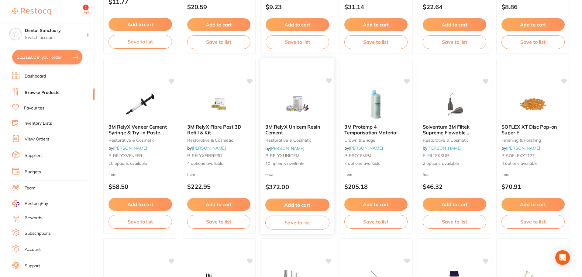
scroll to position [213, 0]
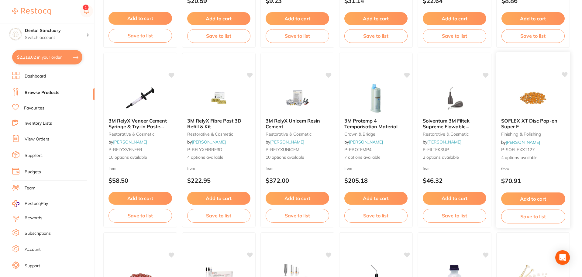
click at [518, 120] on span "SOFLEX XT Disc Pop-on Super F" at bounding box center [529, 124] width 56 height 12
click at [512, 127] on section at bounding box center [291, 138] width 582 height 277
drag, startPoint x: 508, startPoint y: 121, endPoint x: 531, endPoint y: 93, distance: 36.5
click at [508, 121] on span "SOFLEX XT Disc Pop-on Super F" at bounding box center [529, 124] width 56 height 12
click at [531, 93] on section at bounding box center [291, 138] width 582 height 277
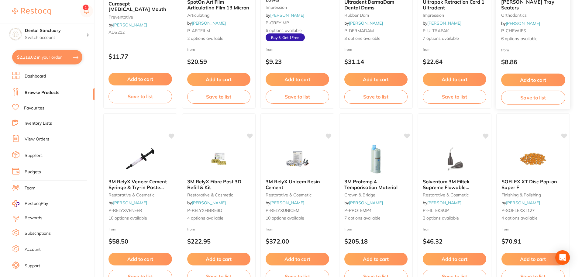
scroll to position [243, 0]
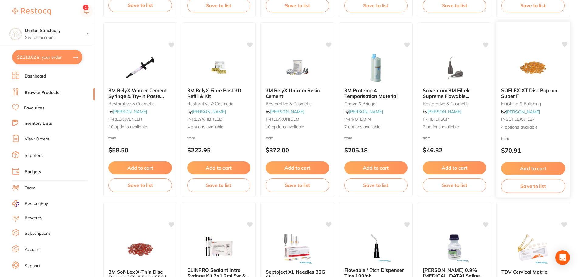
click at [524, 92] on span "SOFLEX XT Disc Pop-on Super F" at bounding box center [529, 93] width 56 height 12
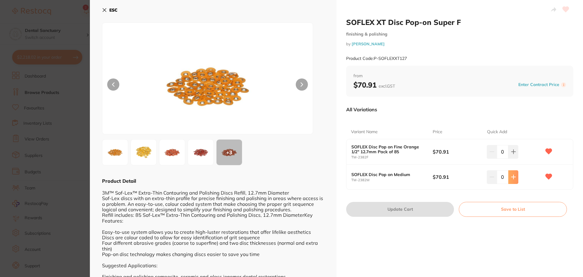
click at [511, 176] on icon at bounding box center [513, 176] width 5 height 5
type input "1"
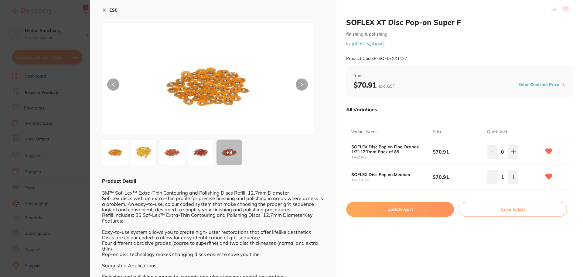
click at [398, 210] on button "Update Cart" at bounding box center [400, 209] width 108 height 15
checkbox input "false"
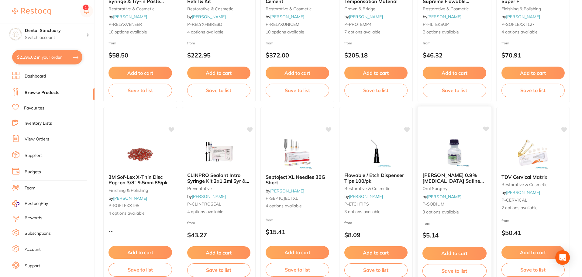
scroll to position [304, 0]
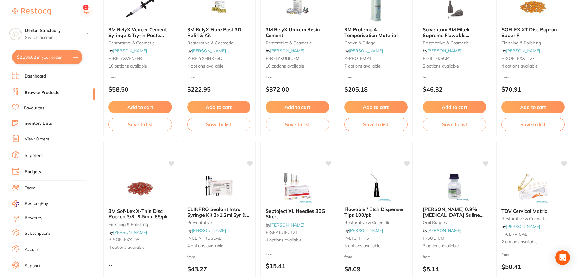
drag, startPoint x: 518, startPoint y: 32, endPoint x: 139, endPoint y: 184, distance: 408.2
click at [518, 32] on span "SOFLEX XT Disc Pop-on Super F" at bounding box center [529, 32] width 56 height 12
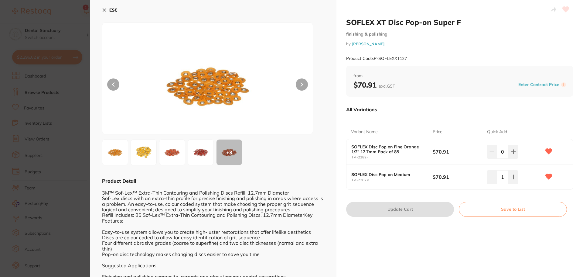
click at [102, 10] on icon at bounding box center [104, 10] width 5 height 5
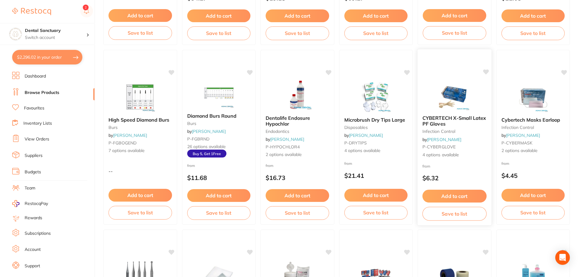
scroll to position [1306, 0]
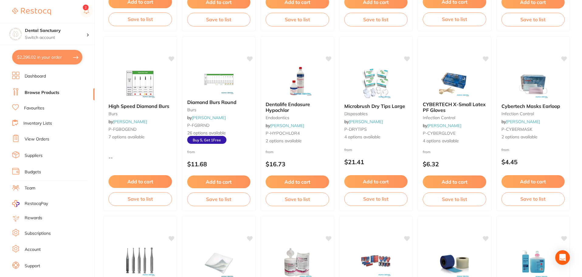
drag, startPoint x: 459, startPoint y: 104, endPoint x: 439, endPoint y: 103, distance: 20.1
click at [459, 104] on span "CYBERTECH X-Small Latex PF Gloves" at bounding box center [453, 107] width 63 height 12
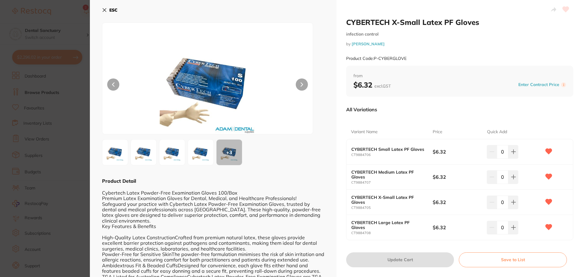
scroll to position [30, 0]
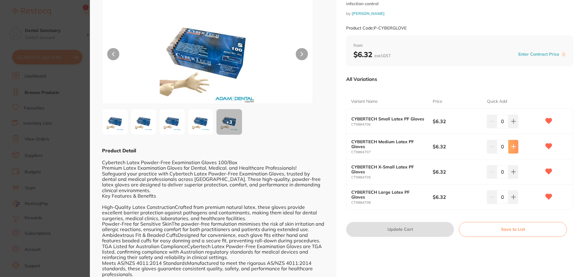
click at [511, 148] on icon at bounding box center [513, 146] width 5 height 5
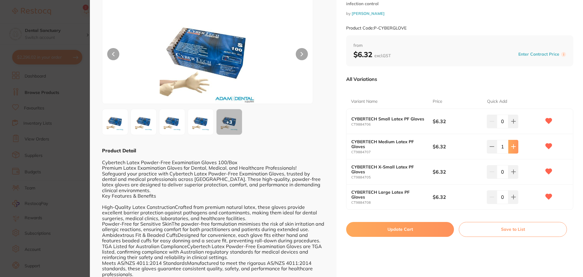
click at [511, 148] on icon at bounding box center [513, 146] width 5 height 5
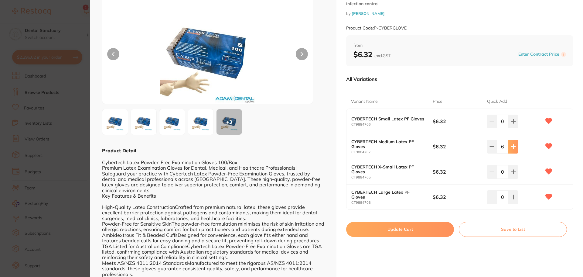
click at [511, 148] on icon at bounding box center [513, 146] width 5 height 5
type input "10"
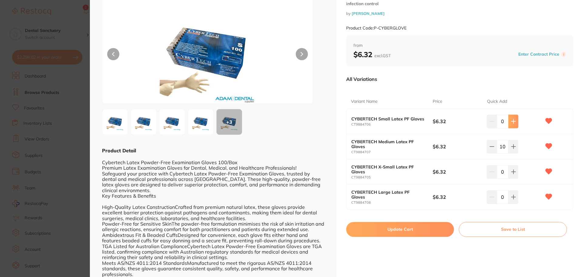
click at [512, 123] on icon at bounding box center [513, 121] width 4 height 4
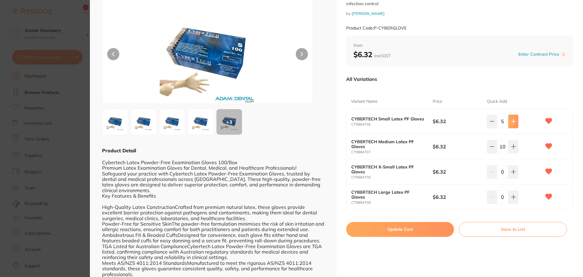
click at [512, 123] on icon at bounding box center [513, 121] width 4 height 4
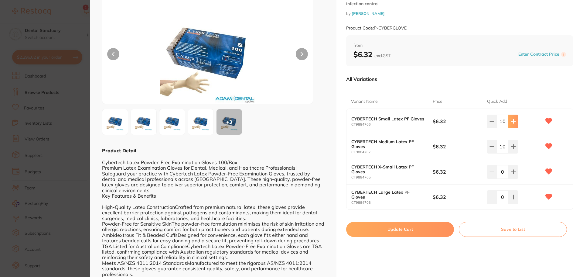
click at [512, 123] on icon at bounding box center [513, 121] width 4 height 4
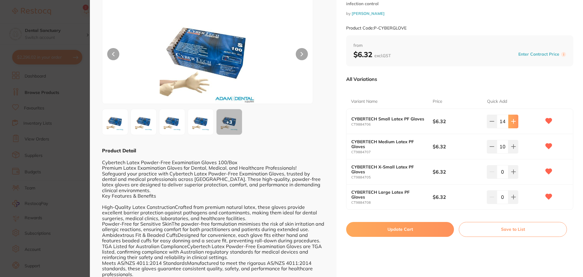
type input "15"
click at [515, 172] on button at bounding box center [513, 171] width 10 height 13
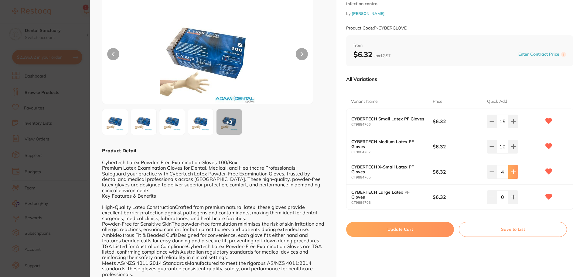
click at [515, 172] on button at bounding box center [513, 171] width 10 height 13
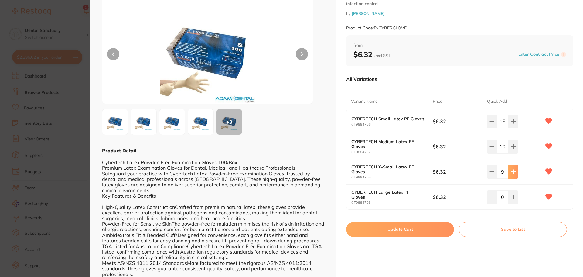
click at [515, 172] on button at bounding box center [513, 171] width 10 height 13
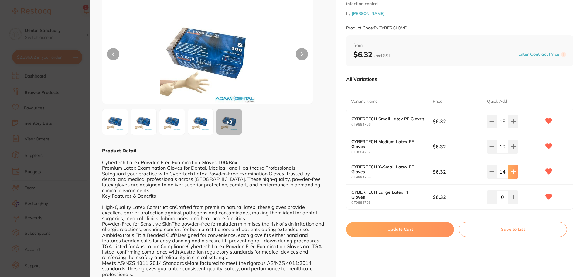
click at [515, 172] on button at bounding box center [513, 171] width 10 height 13
type input "15"
click at [490, 149] on icon at bounding box center [492, 146] width 5 height 5
type input "8"
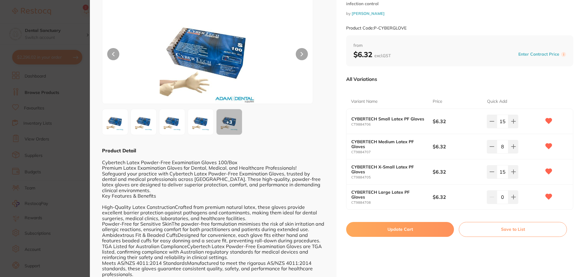
click at [402, 225] on button "Update Cart" at bounding box center [400, 229] width 108 height 15
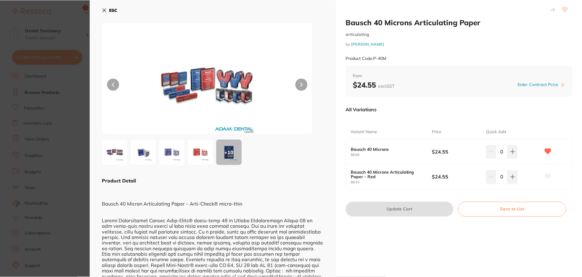
scroll to position [1306, 0]
click at [102, 8] on icon at bounding box center [104, 10] width 5 height 5
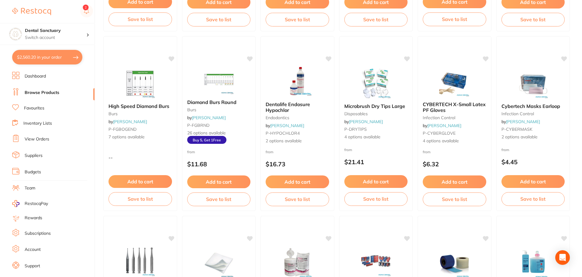
click at [39, 54] on button "$2,560.20 in your order" at bounding box center [47, 57] width 70 height 15
checkbox input "true"
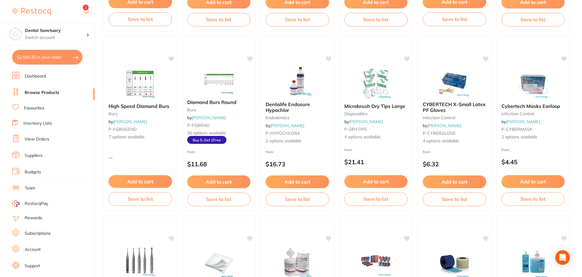
checkbox input "true"
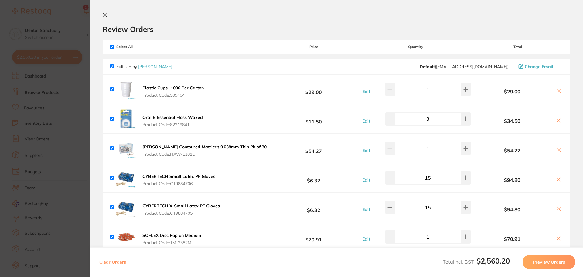
click at [106, 15] on icon at bounding box center [105, 15] width 3 height 3
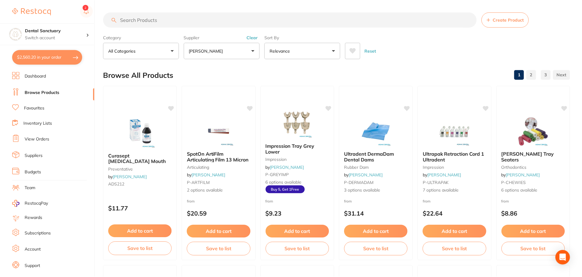
scroll to position [1306, 0]
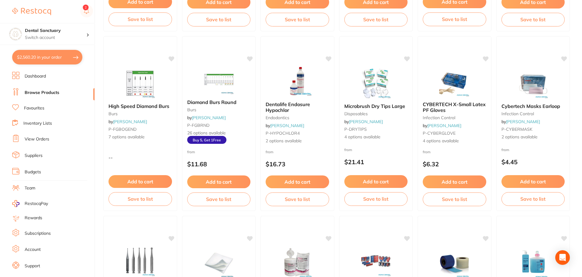
drag, startPoint x: 43, startPoint y: 54, endPoint x: 192, endPoint y: 136, distance: 170.1
click at [43, 54] on button "$2,560.20 in your order" at bounding box center [47, 57] width 70 height 15
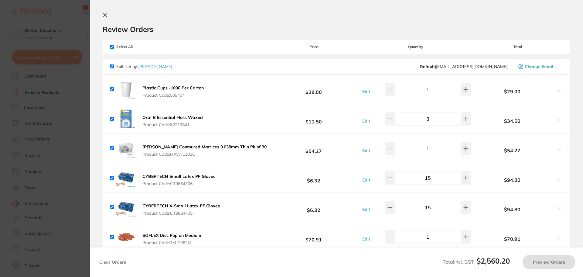
scroll to position [91, 0]
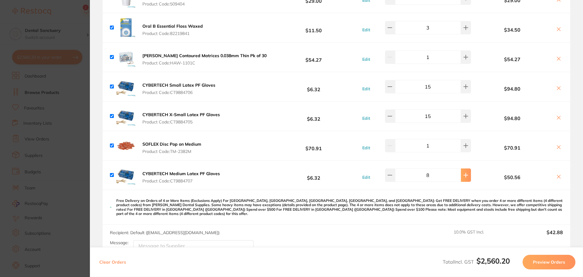
click at [463, 176] on icon at bounding box center [465, 175] width 5 height 5
type input "10"
drag, startPoint x: 486, startPoint y: 173, endPoint x: 431, endPoint y: 130, distance: 70.0
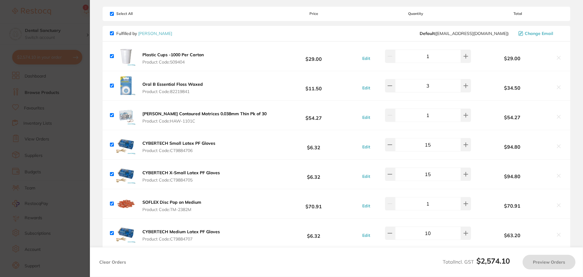
scroll to position [0, 0]
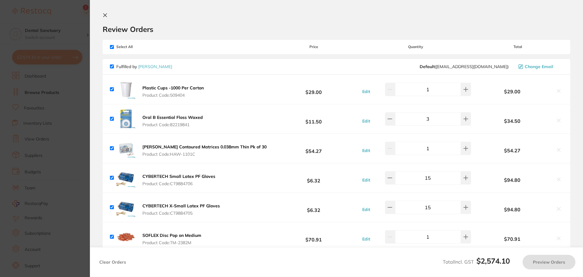
click at [105, 13] on icon at bounding box center [105, 15] width 5 height 5
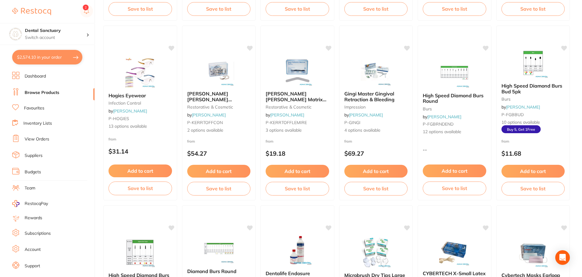
scroll to position [1124, 0]
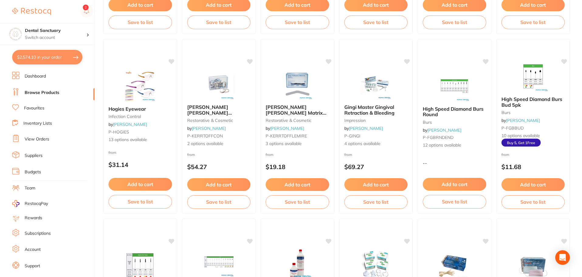
drag, startPoint x: 505, startPoint y: 103, endPoint x: 509, endPoint y: 101, distance: 4.8
click at [505, 103] on span "High Speed Diamond Burs Bud 5pk" at bounding box center [531, 102] width 61 height 12
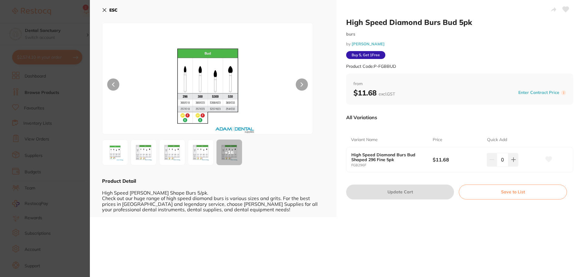
click at [104, 9] on icon at bounding box center [104, 10] width 3 height 3
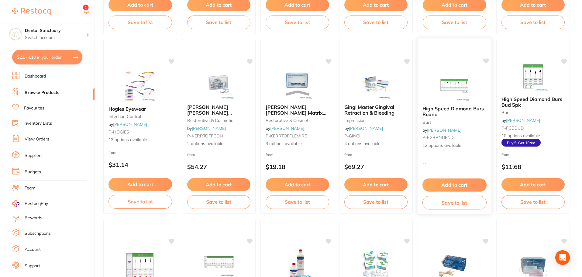
click at [456, 108] on span "High Speed Diamond Burs Round" at bounding box center [452, 111] width 61 height 12
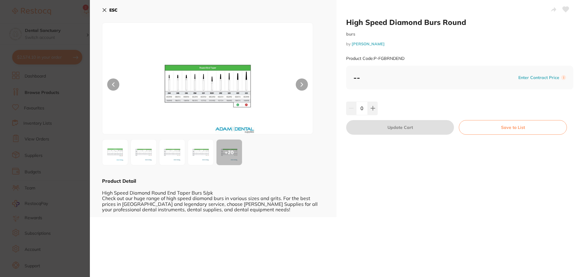
click at [101, 7] on div "ESC + 20 Product Detail High Speed Diamond Round End Taper Burs 5/pk Check out …" at bounding box center [213, 108] width 247 height 217
click at [103, 12] on icon at bounding box center [104, 10] width 5 height 5
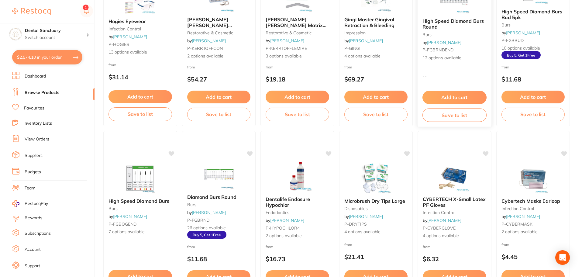
scroll to position [1215, 0]
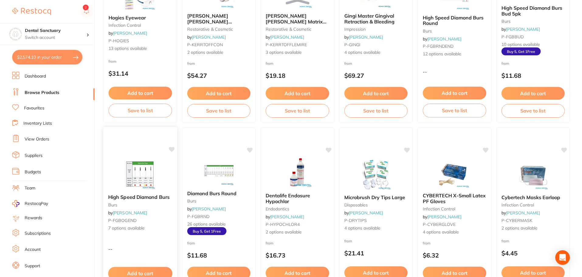
click at [156, 198] on span "High Speed Diamond Burs" at bounding box center [138, 197] width 61 height 6
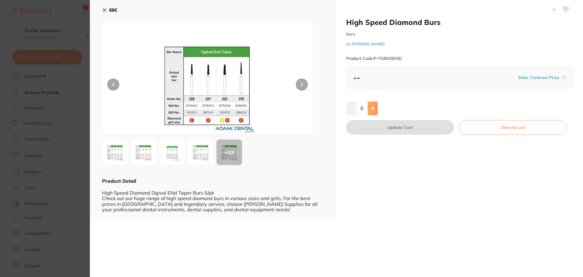
click at [372, 108] on icon at bounding box center [373, 108] width 4 height 4
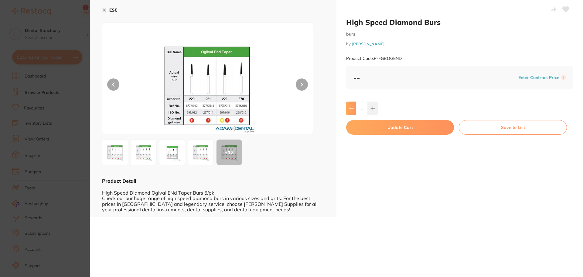
click at [350, 108] on icon at bounding box center [351, 108] width 4 height 0
type input "0"
click at [198, 156] on img at bounding box center [201, 152] width 22 height 22
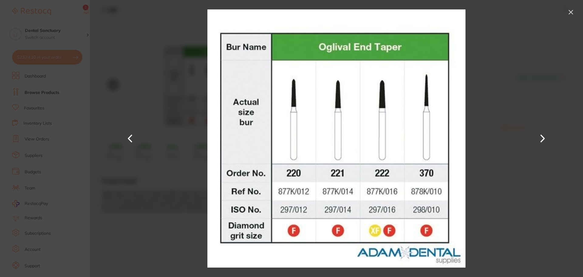
click at [570, 11] on button at bounding box center [571, 12] width 10 height 10
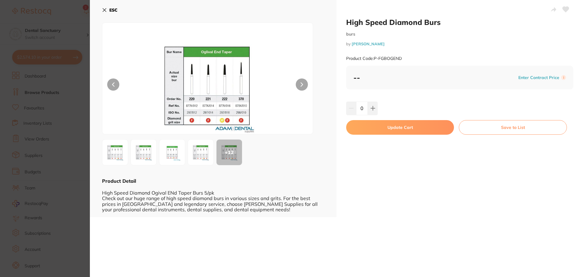
click at [100, 8] on div "ESC + 12 Product Detail High Speed Diamond Ogival ENd Taper Burs 5/pk Check out…" at bounding box center [213, 108] width 247 height 217
click at [101, 9] on div "ESC + 12 Product Detail High Speed Diamond Ogival ENd Taper Burs 5/pk Check out…" at bounding box center [213, 108] width 247 height 217
click at [102, 10] on icon at bounding box center [104, 10] width 5 height 5
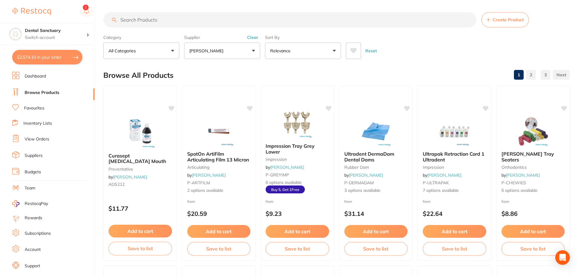
click at [178, 21] on input "search" at bounding box center [289, 19] width 373 height 15
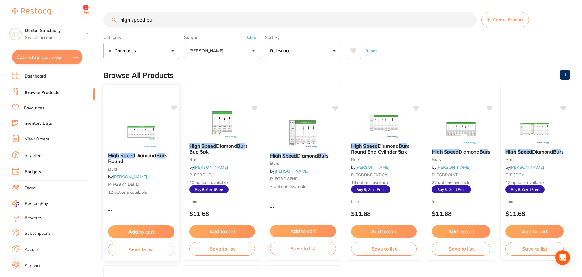
type input "high speed bur"
click at [146, 154] on span "Diamond" at bounding box center [145, 155] width 21 height 6
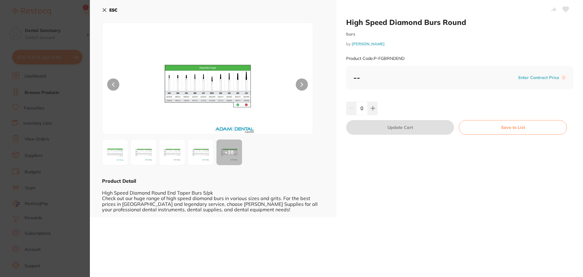
click at [106, 9] on icon at bounding box center [104, 10] width 3 height 3
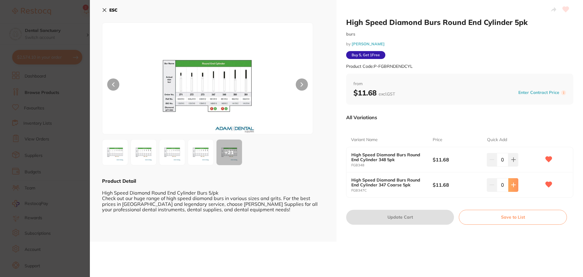
click at [511, 184] on icon at bounding box center [513, 184] width 5 height 5
type input "1"
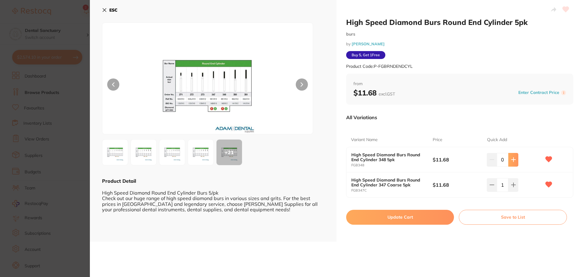
click at [512, 161] on icon at bounding box center [513, 159] width 5 height 5
type input "1"
click at [411, 218] on button "Update Cart" at bounding box center [400, 217] width 108 height 15
checkbox input "false"
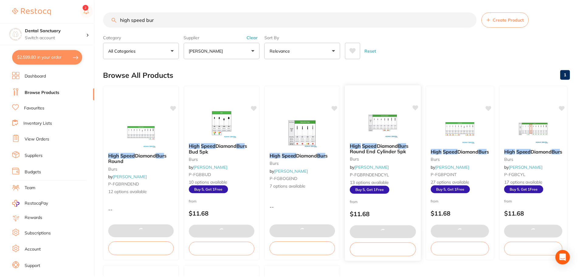
scroll to position [1, 0]
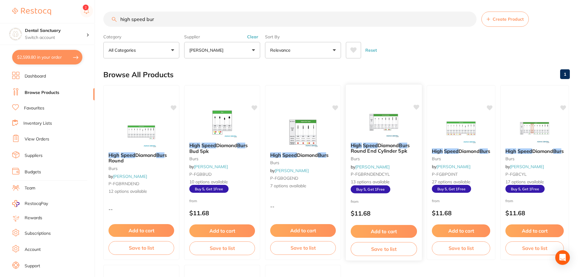
click at [413, 106] on icon at bounding box center [416, 106] width 6 height 5
click at [466, 152] on span "Diamond" at bounding box center [468, 151] width 21 height 6
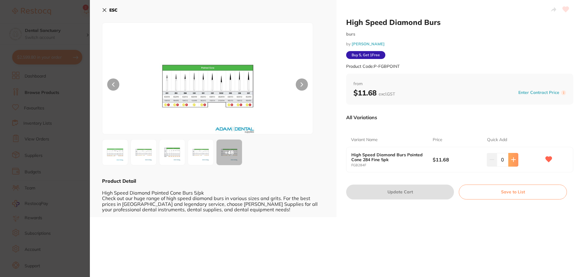
click at [511, 157] on icon at bounding box center [513, 159] width 5 height 5
type input "1"
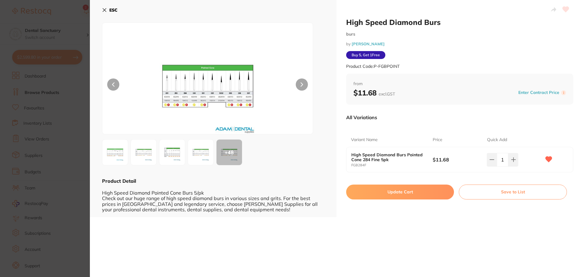
click at [395, 194] on button "Update Cart" at bounding box center [400, 191] width 108 height 15
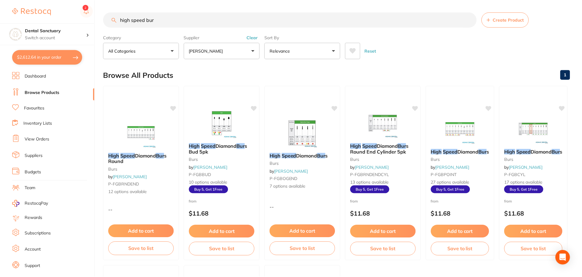
scroll to position [1, 0]
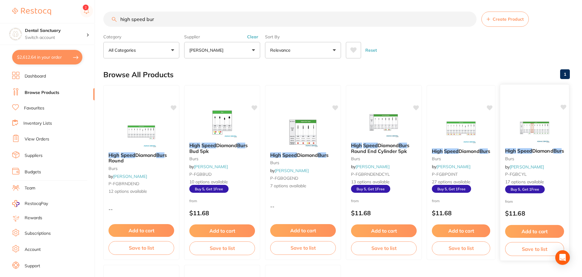
click at [525, 151] on em "Speed" at bounding box center [524, 151] width 15 height 6
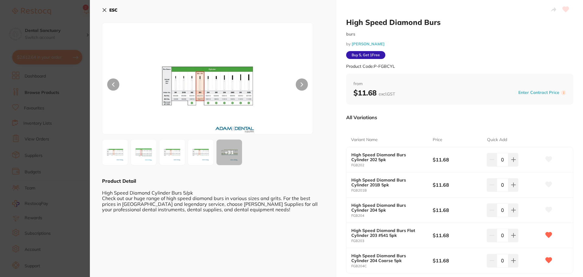
click at [104, 9] on icon at bounding box center [104, 10] width 5 height 5
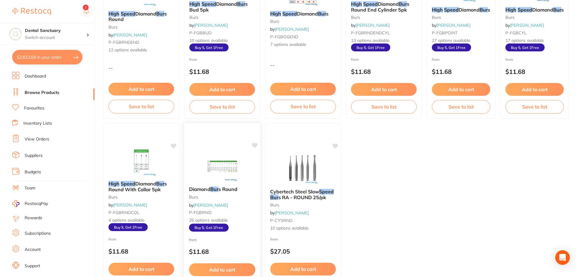
scroll to position [152, 0]
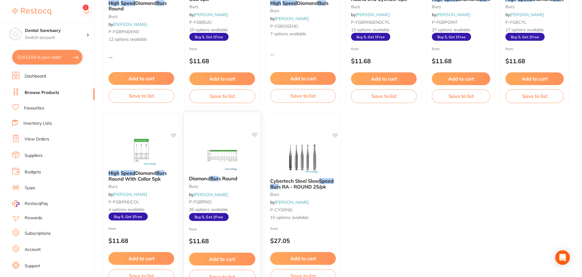
click at [218, 179] on em "Bur" at bounding box center [214, 178] width 8 height 6
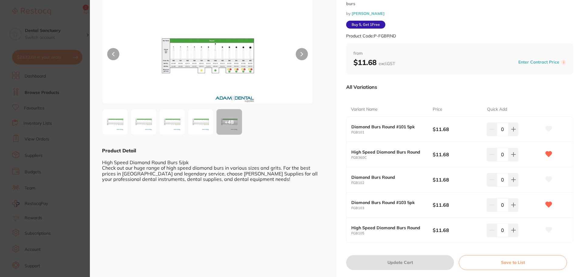
scroll to position [45, 0]
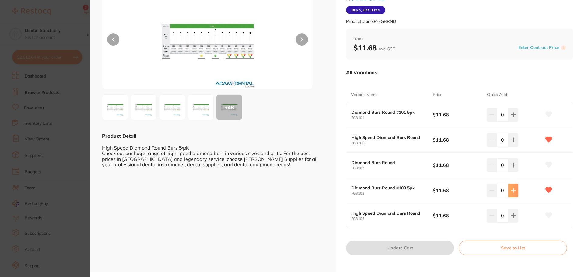
click at [516, 190] on button at bounding box center [513, 189] width 10 height 13
type input "1"
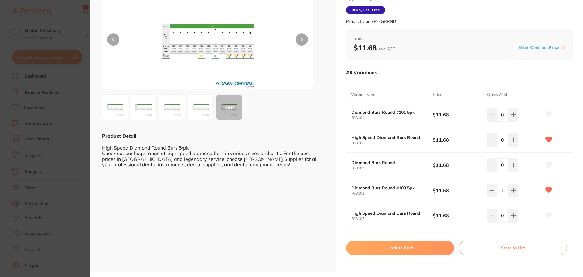
click at [395, 248] on button "Update Cart" at bounding box center [400, 247] width 108 height 15
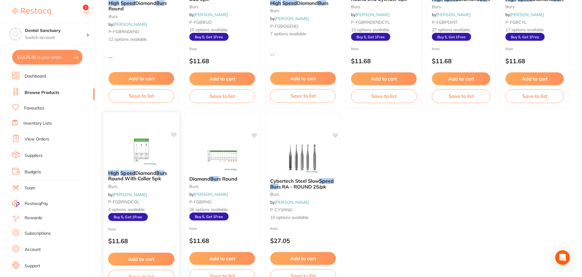
click at [148, 172] on span "Diamond" at bounding box center [145, 172] width 21 height 6
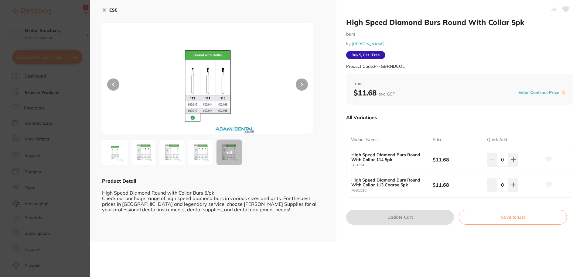
click at [105, 9] on icon at bounding box center [104, 10] width 3 height 3
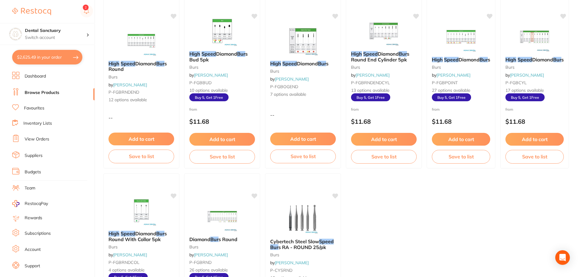
scroll to position [92, 0]
click at [519, 56] on div "High Speed Diamond Bur s burs by Adam Dental P-FGBCYL 17 options available Buy …" at bounding box center [534, 79] width 69 height 55
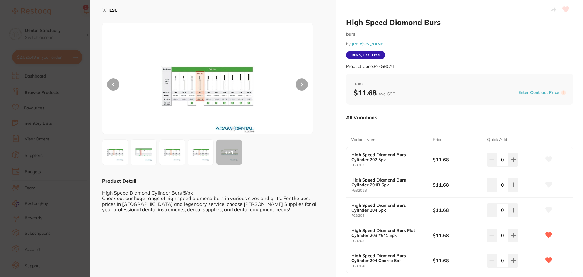
click at [102, 10] on div "ESC + 31 Product Detail High Speed Diamond Cylinder Burs 5/pk Check out our hug…" at bounding box center [213, 158] width 247 height 317
click at [104, 10] on icon at bounding box center [104, 10] width 3 height 3
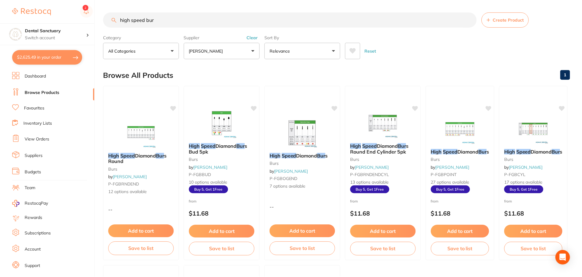
scroll to position [92, 0]
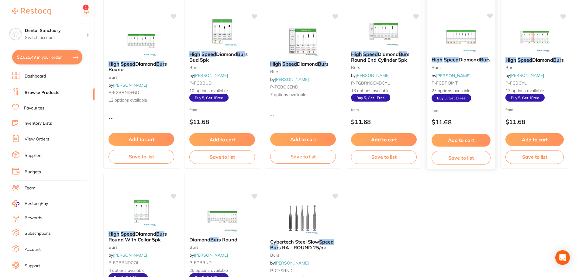
click at [449, 58] on em "Speed" at bounding box center [450, 59] width 15 height 6
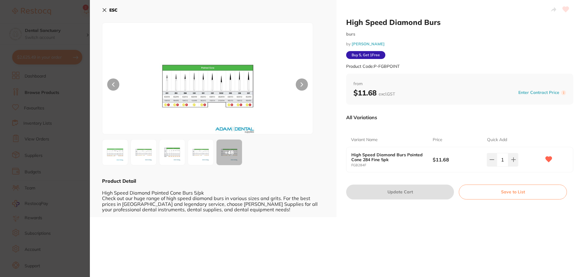
click at [105, 8] on icon at bounding box center [104, 10] width 5 height 5
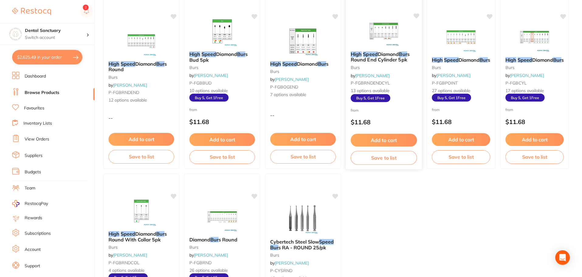
click at [393, 53] on span "Diamond" at bounding box center [388, 54] width 21 height 6
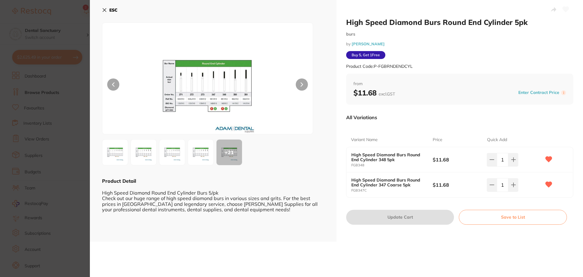
click at [104, 10] on icon at bounding box center [104, 10] width 3 height 3
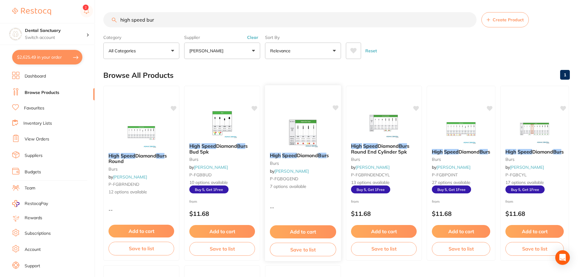
click at [307, 153] on span "Diamond" at bounding box center [307, 155] width 21 height 6
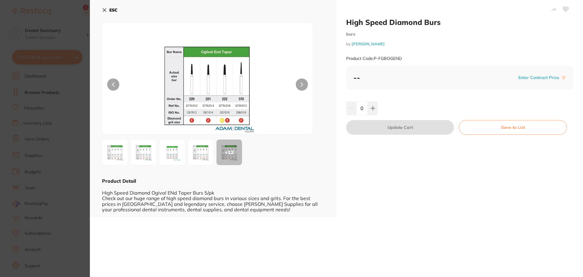
click at [103, 8] on icon at bounding box center [104, 10] width 5 height 5
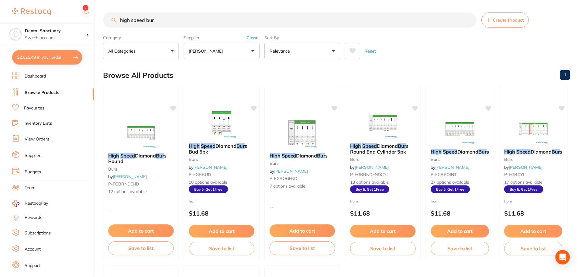
scroll to position [92, 0]
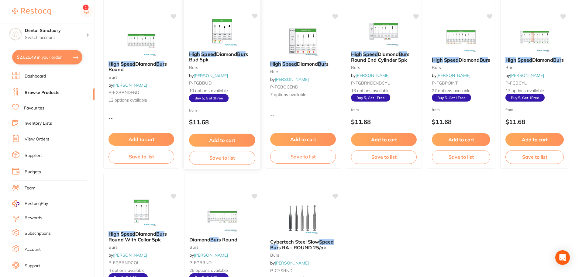
click at [216, 53] on span "Diamond" at bounding box center [226, 54] width 21 height 6
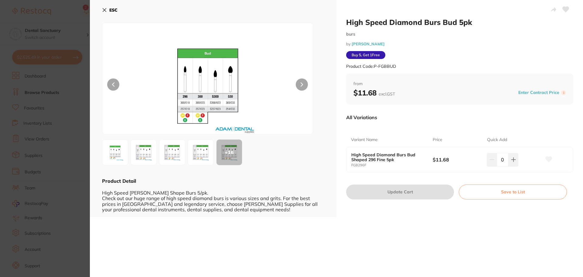
click at [103, 8] on icon at bounding box center [104, 10] width 5 height 5
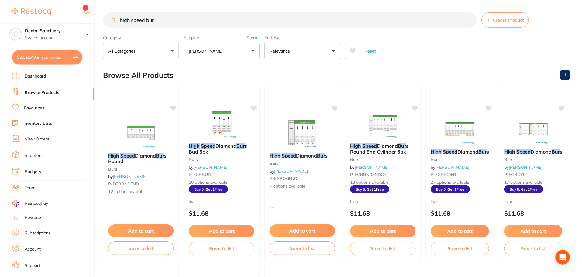
scroll to position [92, 0]
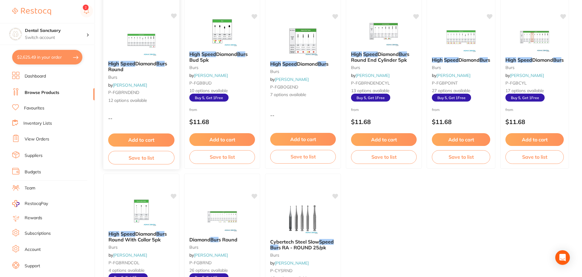
click at [148, 62] on span "Diamond" at bounding box center [145, 63] width 21 height 6
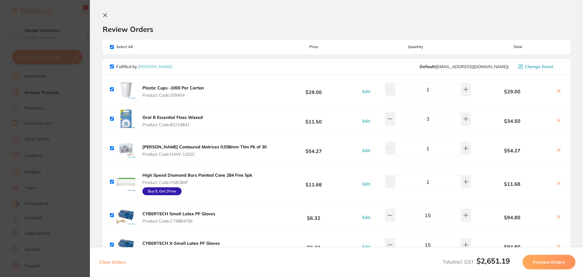
scroll to position [334, 0]
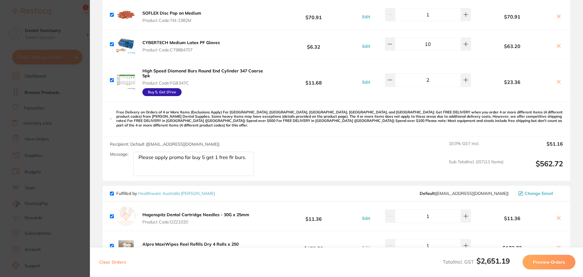
click at [231, 152] on textarea "Please apply promo for buy 5 get 1 free fir burs." at bounding box center [193, 164] width 120 height 24
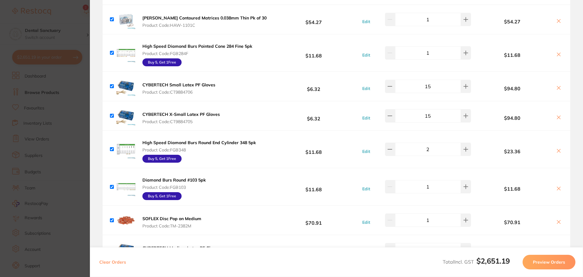
scroll to position [0, 0]
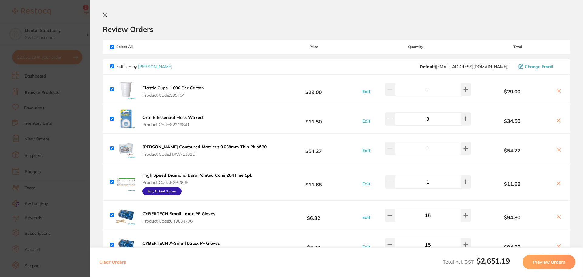
type textarea "Please apply promo for buy 5 get 1 free for burs.I have ordered 6 burs so pleas…"
click at [106, 15] on icon at bounding box center [105, 15] width 3 height 3
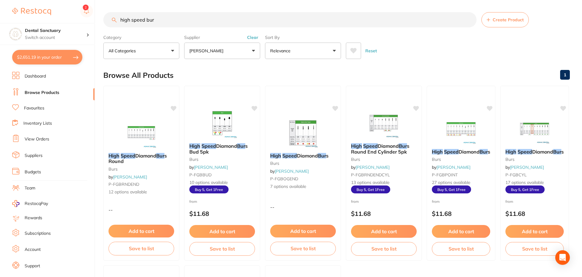
drag, startPoint x: 163, startPoint y: 21, endPoint x: 100, endPoint y: 21, distance: 62.9
click at [100, 21] on div "$2,651.19 Dental Sanctuary Switch account Dental Sanctuary $2,651.19 in your or…" at bounding box center [291, 138] width 582 height 277
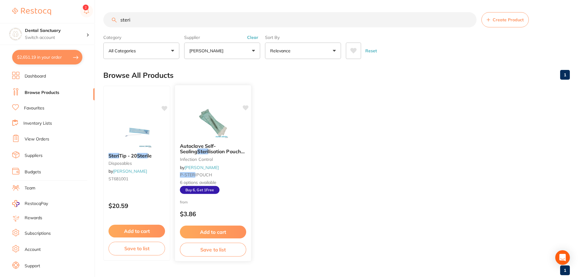
type input "steri"
click at [216, 147] on span "Autoclave Self-Sealing" at bounding box center [198, 148] width 36 height 12
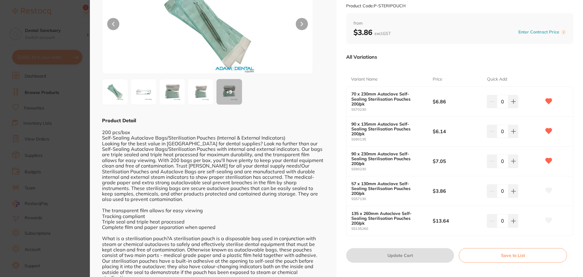
scroll to position [61, 0]
click at [514, 188] on icon at bounding box center [513, 190] width 5 height 5
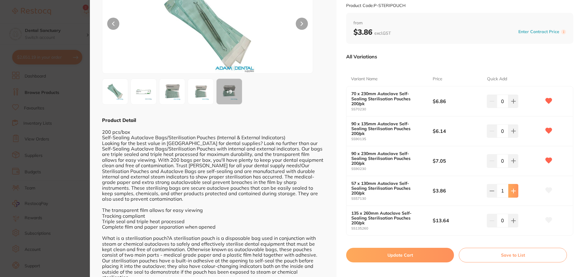
click at [514, 188] on icon at bounding box center [513, 190] width 5 height 5
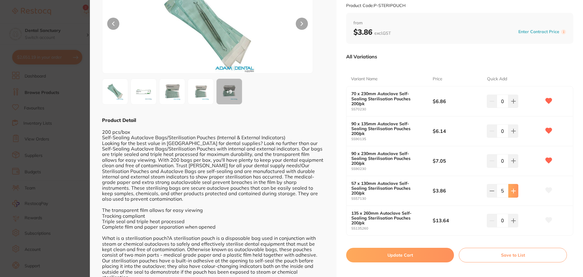
type input "6"
click at [546, 187] on icon at bounding box center [549, 189] width 6 height 5
click at [405, 248] on button "Update Cart" at bounding box center [400, 255] width 108 height 15
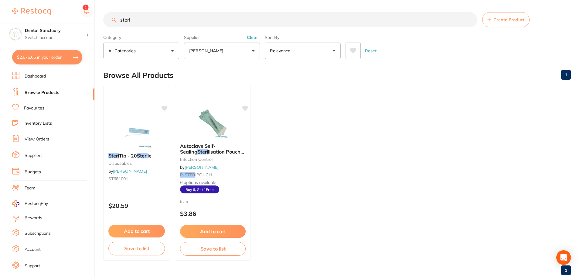
checkbox input "false"
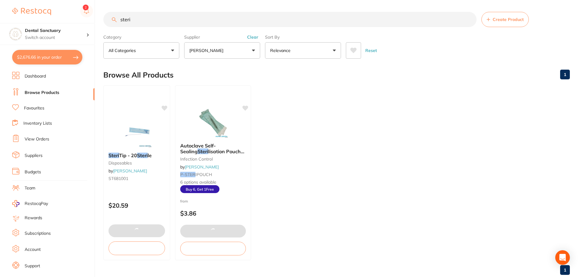
click at [42, 55] on button "$2,676.66 in your order" at bounding box center [47, 57] width 70 height 15
checkbox input "true"
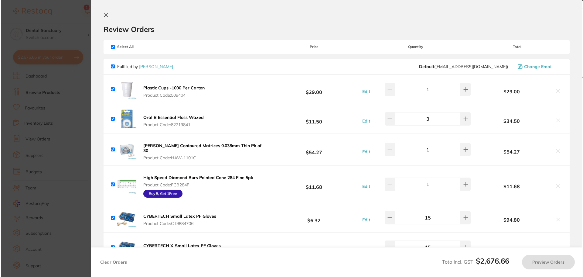
scroll to position [0, 0]
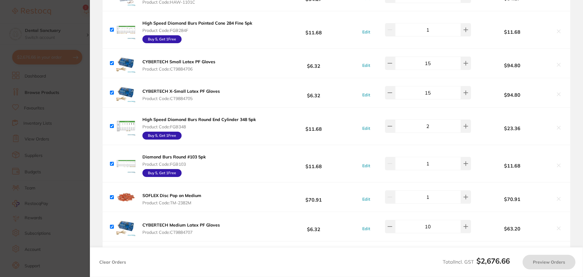
checkbox input "true"
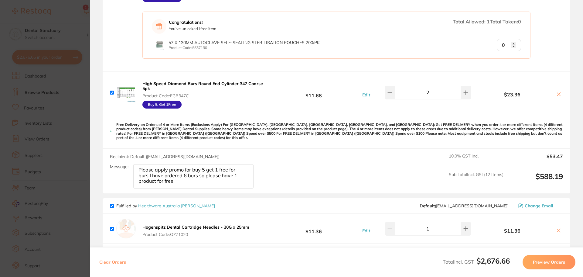
scroll to position [456, 0]
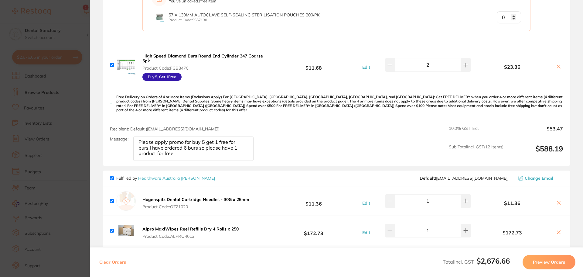
drag, startPoint x: 149, startPoint y: 141, endPoint x: 183, endPoint y: 148, distance: 34.4
click at [183, 148] on textarea "Please apply promo for buy 5 get 1 free for burs.I have ordered 6 burs so pleas…" at bounding box center [193, 148] width 120 height 24
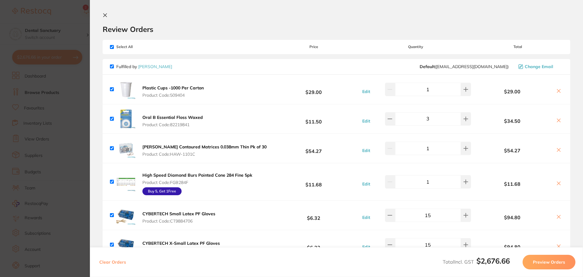
scroll to position [0, 0]
type textarea "Please apply promo for buy 5 get 1 free for burs."
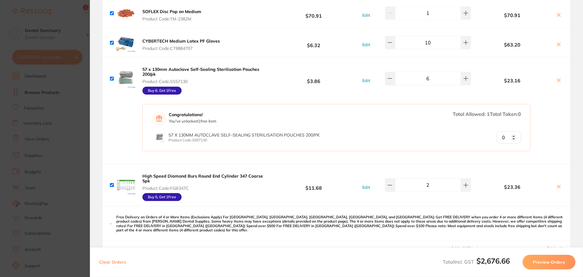
scroll to position [371, 0]
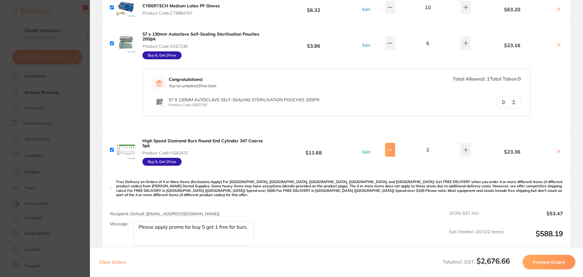
click at [392, 150] on icon at bounding box center [390, 150] width 4 height 0
type input "1"
click at [255, 226] on div "Message: Please apply promo for buy 5 get 1 free for burs." at bounding box center [184, 233] width 149 height 24
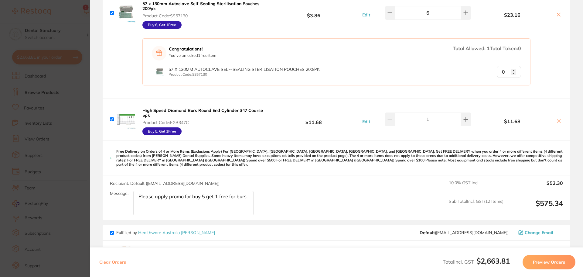
click at [254, 193] on div "Message: Please apply promo for buy 5 get 1 free for burs." at bounding box center [184, 203] width 149 height 24
click at [248, 192] on textarea "Please apply promo for buy 5 get 1 free for burs." at bounding box center [193, 203] width 120 height 24
click at [168, 197] on textarea "Please apply promo for buy 5 get 1 free for burs.P l" at bounding box center [193, 203] width 120 height 24
click at [220, 201] on textarea "Please apply promo for buy 5 get 1 free for burs.Please add one more round c" at bounding box center [193, 203] width 120 height 24
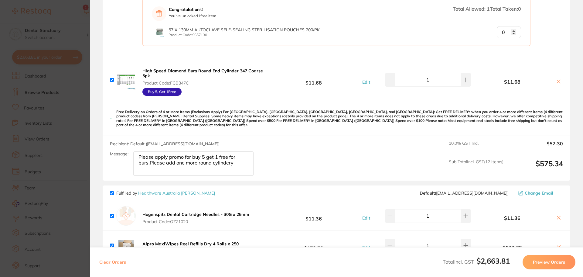
scroll to position [492, 0]
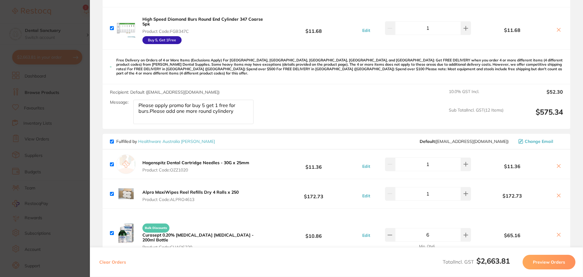
drag, startPoint x: 198, startPoint y: 108, endPoint x: 175, endPoint y: 106, distance: 22.9
click at [175, 106] on textarea "Please apply promo for buy 5 get 1 free for burs.Please add one more round cyli…" at bounding box center [193, 112] width 120 height 24
click at [174, 107] on textarea "Please apply promo for buy 5 get 1 free for burs.Please addround cylindery" at bounding box center [193, 112] width 120 height 24
click at [216, 111] on textarea "Please apply promo for buy 5 get 1 free for burs.Please add round cylindery" at bounding box center [193, 112] width 120 height 24
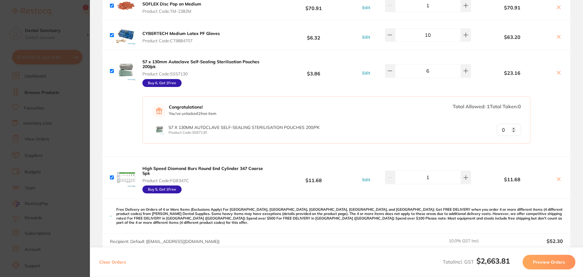
scroll to position [340, 0]
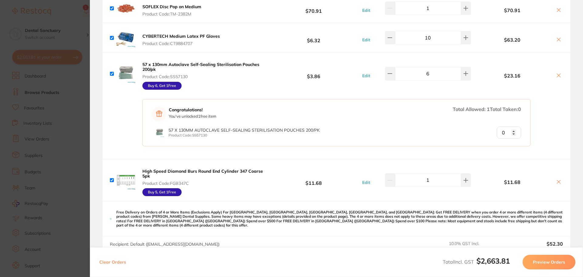
type textarea "Please apply promo for buy 5 get 1 free for burs.Please add round cylindery 347…"
type input "1"
click at [514, 132] on input "1" at bounding box center [509, 132] width 24 height 12
click at [514, 131] on input "1" at bounding box center [509, 132] width 24 height 12
click at [512, 130] on input "1" at bounding box center [509, 132] width 24 height 12
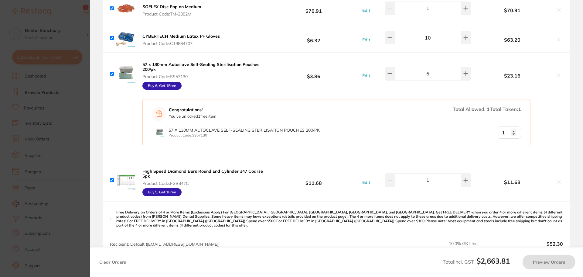
click at [545, 148] on div "Congratulations! You've unlocked 1 free item Total Allowed: 1 Total Taken: 1 57…" at bounding box center [337, 127] width 468 height 64
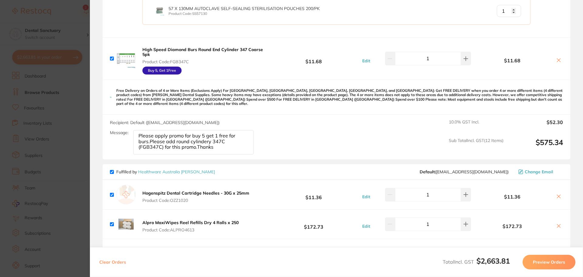
scroll to position [401, 0]
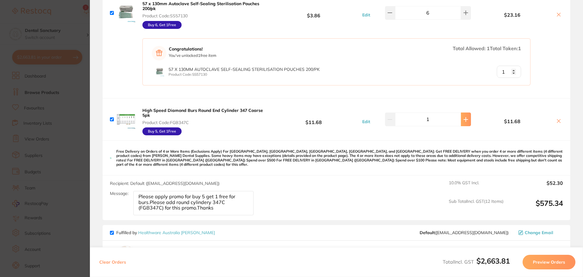
click at [463, 117] on icon at bounding box center [465, 119] width 5 height 5
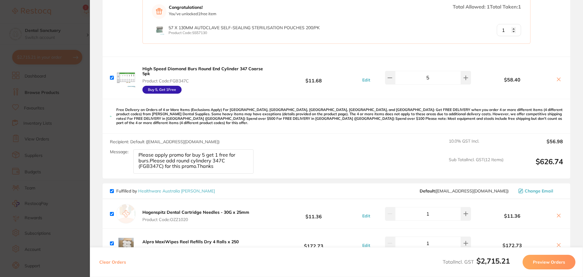
scroll to position [462, 0]
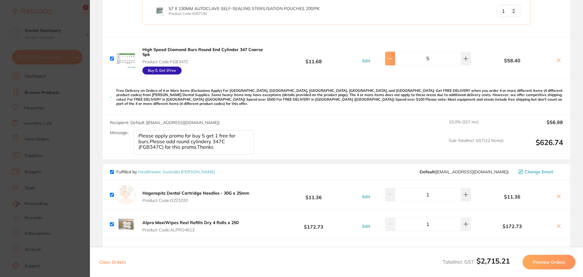
click at [391, 62] on button at bounding box center [390, 58] width 10 height 13
click at [390, 59] on button at bounding box center [390, 58] width 10 height 13
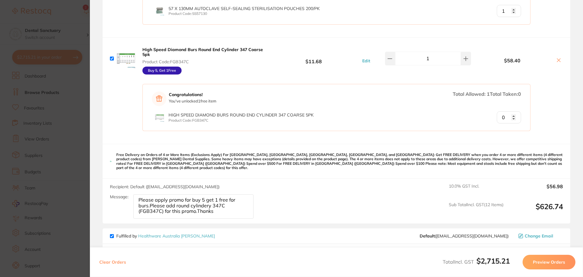
type input "5"
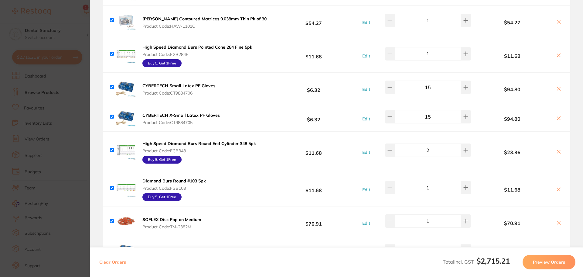
scroll to position [0, 0]
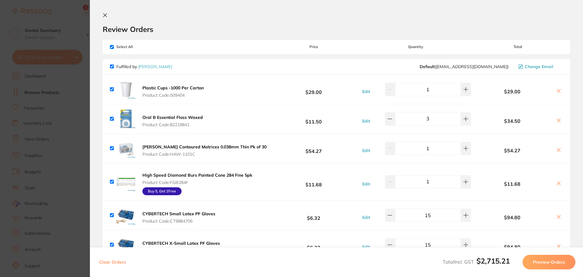
click at [105, 14] on icon at bounding box center [105, 15] width 5 height 5
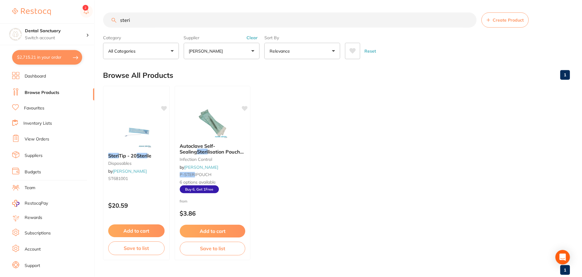
scroll to position [0, 0]
drag, startPoint x: 133, startPoint y: 20, endPoint x: 99, endPoint y: 22, distance: 33.8
click at [101, 22] on div "$2,715.21 Dental Sanctuary Switch account Dental Sanctuary $2,715.21 in your or…" at bounding box center [291, 138] width 582 height 277
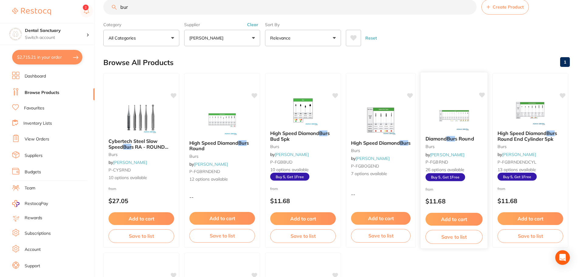
scroll to position [12, 0]
type input "bur"
click at [224, 36] on button "[PERSON_NAME]" at bounding box center [222, 38] width 76 height 16
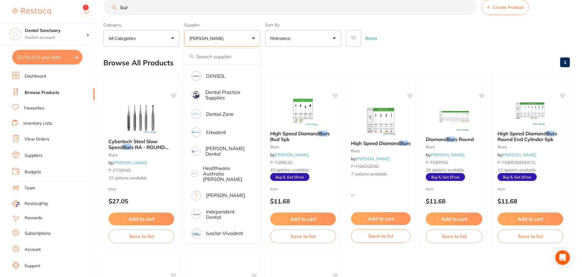
scroll to position [152, 0]
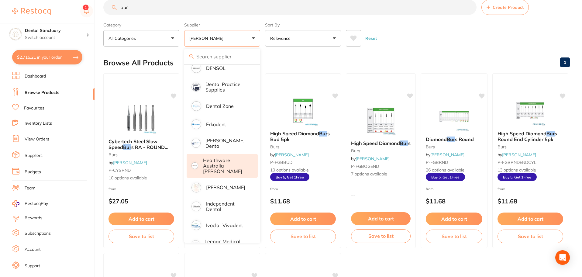
click at [227, 184] on p "[PERSON_NAME]" at bounding box center [225, 186] width 39 height 5
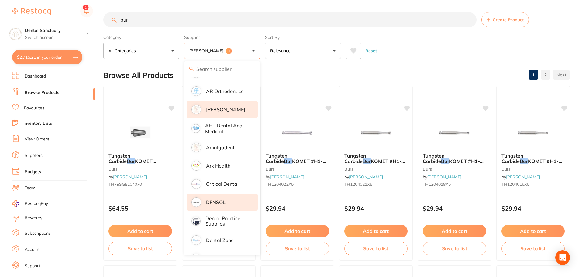
scroll to position [0, 0]
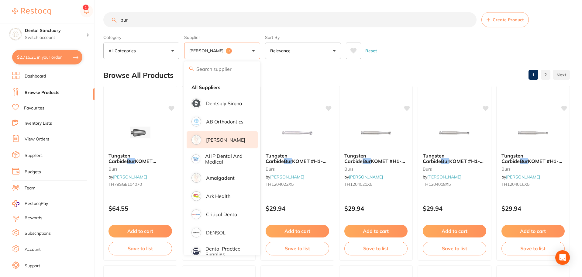
click at [226, 141] on p "[PERSON_NAME]" at bounding box center [225, 139] width 39 height 5
click at [430, 41] on div "Reset" at bounding box center [455, 48] width 219 height 21
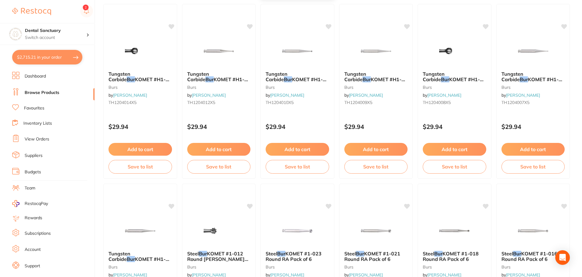
scroll to position [273, 0]
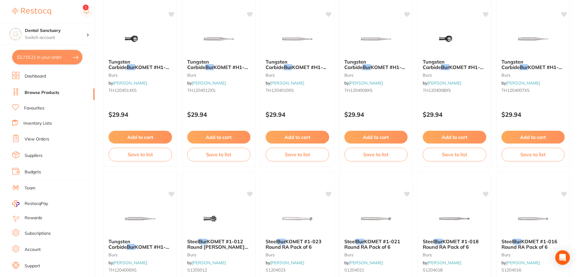
click at [33, 107] on link "Favourites" at bounding box center [34, 108] width 20 height 6
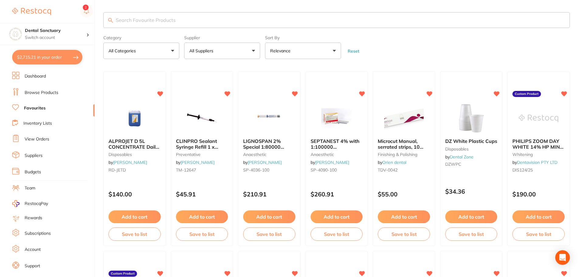
click at [196, 49] on p "All Suppliers" at bounding box center [202, 51] width 26 height 6
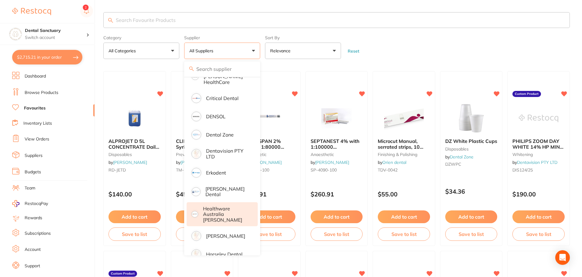
scroll to position [152, 0]
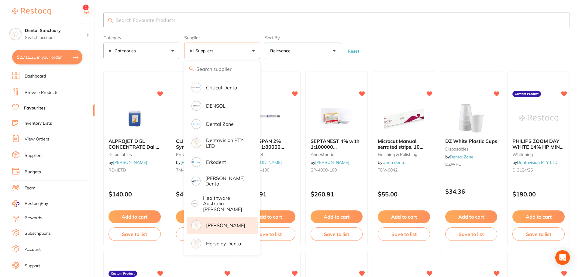
click at [213, 222] on p "[PERSON_NAME]" at bounding box center [225, 224] width 39 height 5
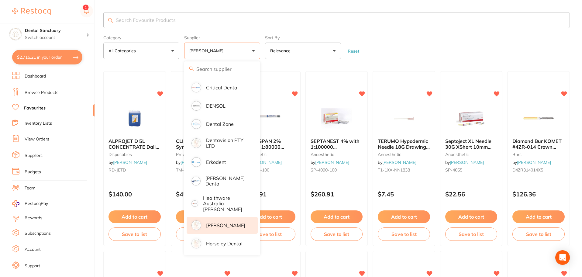
click at [145, 21] on input "search" at bounding box center [336, 20] width 466 height 16
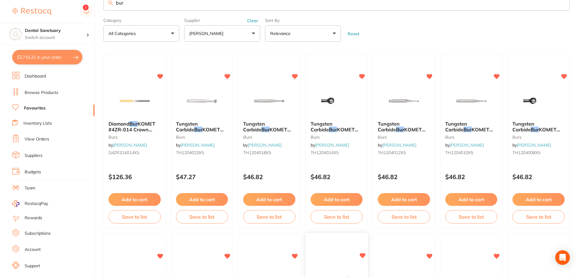
scroll to position [0, 0]
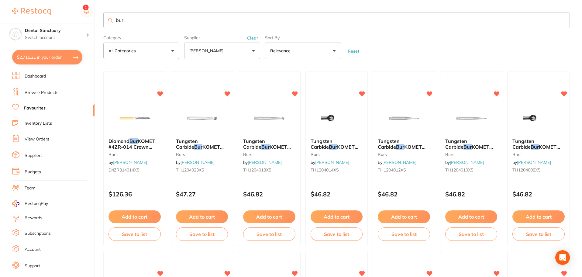
type input "bur"
click at [44, 95] on link "Browse Products" at bounding box center [42, 93] width 34 height 6
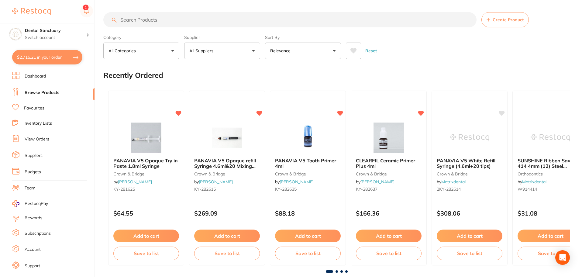
click at [141, 23] on input "search" at bounding box center [289, 19] width 373 height 15
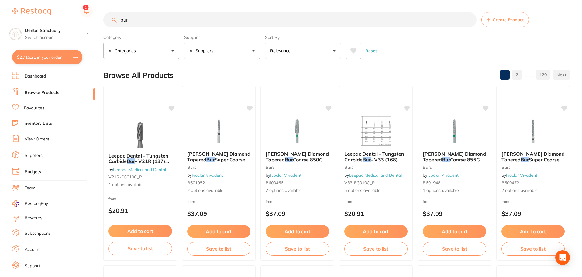
click at [205, 52] on p "All Suppliers" at bounding box center [202, 51] width 26 height 6
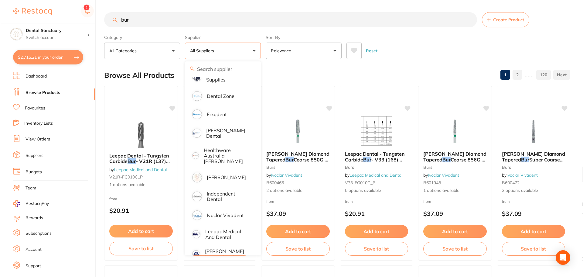
scroll to position [182, 0]
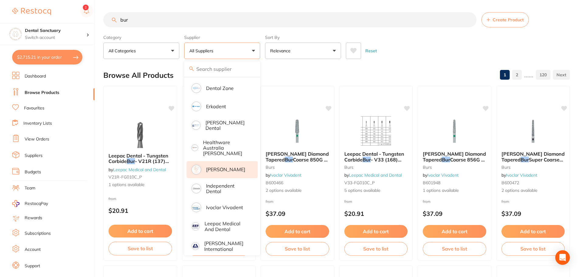
click at [217, 166] on p "[PERSON_NAME]" at bounding box center [225, 168] width 39 height 5
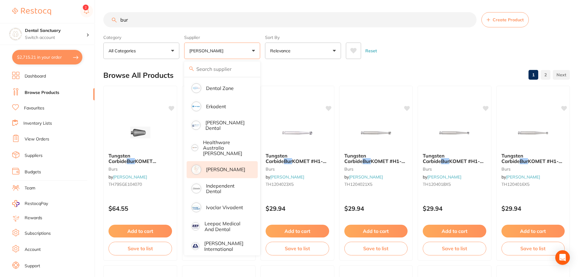
click at [135, 20] on input "bur" at bounding box center [289, 19] width 373 height 15
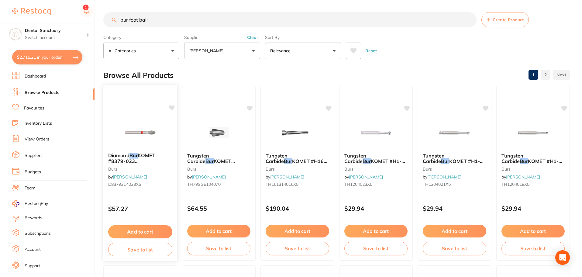
click at [143, 160] on span "KOMET #8379-023 Egg" at bounding box center [131, 160] width 47 height 17
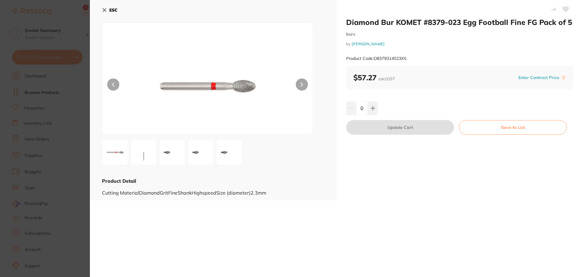
click at [105, 9] on icon at bounding box center [104, 10] width 3 height 3
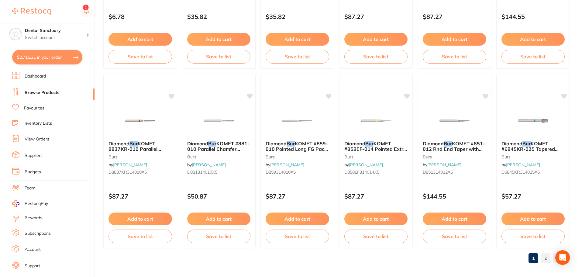
scroll to position [1451, 0]
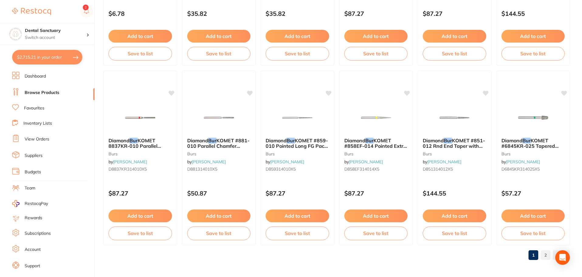
click at [543, 255] on link "2" at bounding box center [545, 255] width 10 height 12
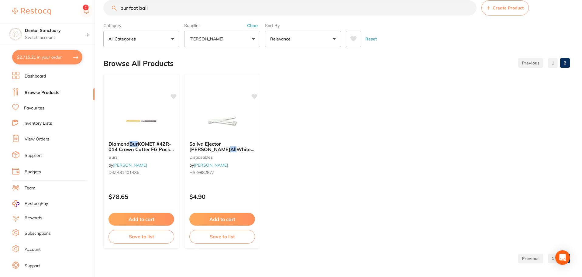
scroll to position [15, 0]
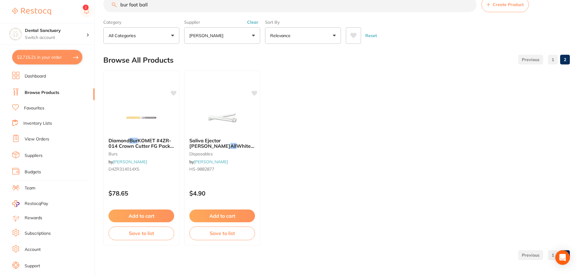
click at [211, 36] on p "[PERSON_NAME]" at bounding box center [207, 35] width 36 height 6
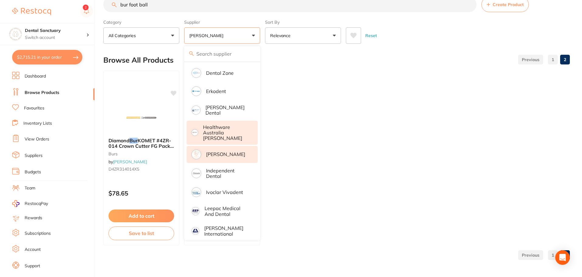
click at [224, 151] on p "[PERSON_NAME]" at bounding box center [225, 153] width 39 height 5
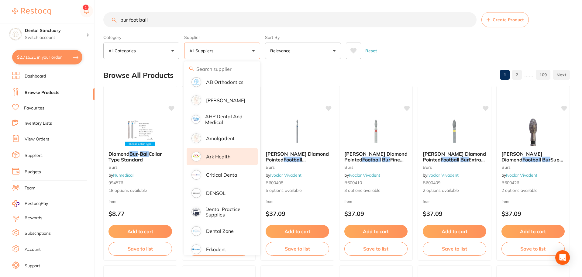
scroll to position [30, 0]
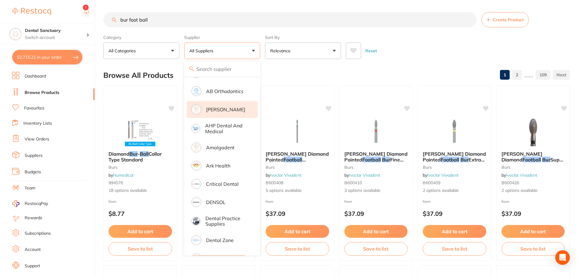
click at [220, 111] on p "[PERSON_NAME]" at bounding box center [225, 109] width 39 height 5
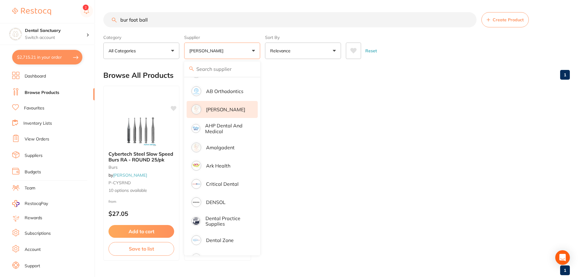
click at [396, 43] on div "Reset" at bounding box center [455, 48] width 219 height 21
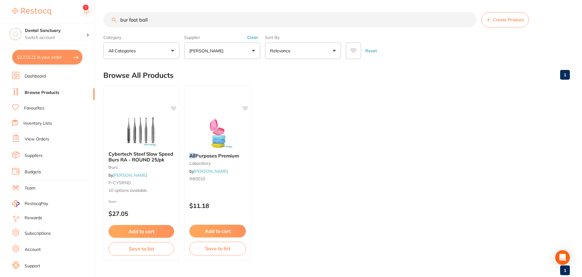
drag, startPoint x: 129, startPoint y: 20, endPoint x: 197, endPoint y: 13, distance: 68.1
click at [196, 22] on input "bur foot ball" at bounding box center [289, 19] width 373 height 15
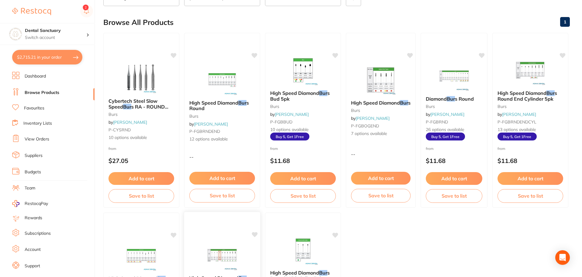
scroll to position [0, 0]
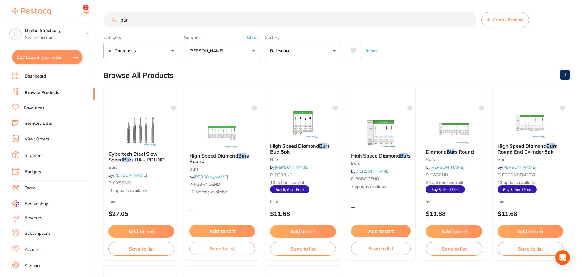
click at [246, 53] on button "[PERSON_NAME]" at bounding box center [222, 51] width 76 height 16
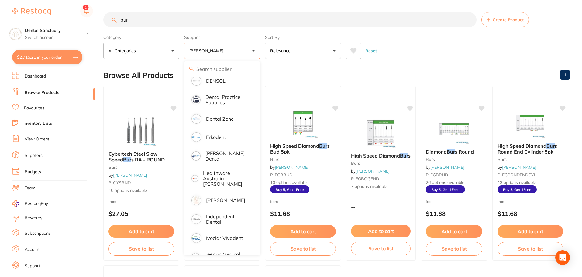
scroll to position [152, 0]
click at [221, 197] on p "[PERSON_NAME]" at bounding box center [225, 199] width 39 height 5
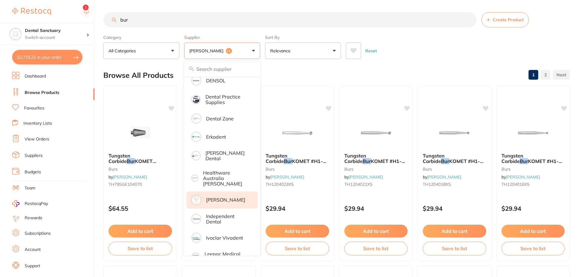
click at [421, 44] on div "Reset" at bounding box center [455, 48] width 219 height 21
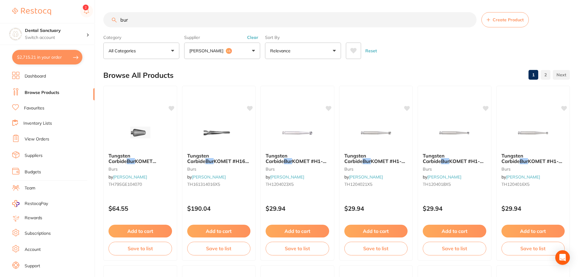
click at [203, 47] on button "Adam Dental +1" at bounding box center [222, 51] width 76 height 16
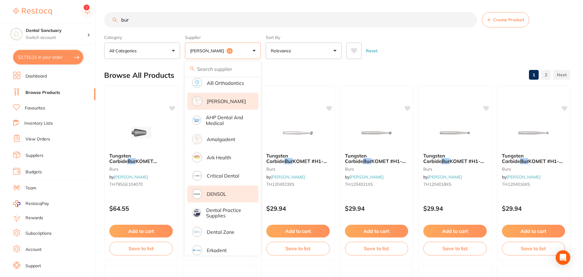
scroll to position [0, 0]
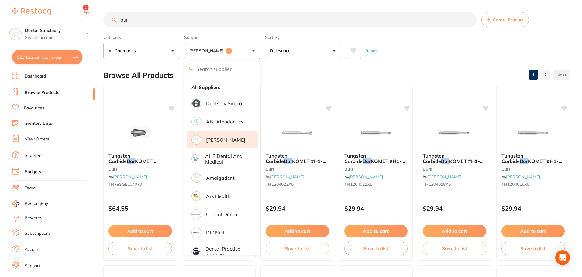
click at [219, 135] on li "[PERSON_NAME]" at bounding box center [221, 139] width 71 height 17
click at [137, 21] on input "bur" at bounding box center [289, 19] width 373 height 15
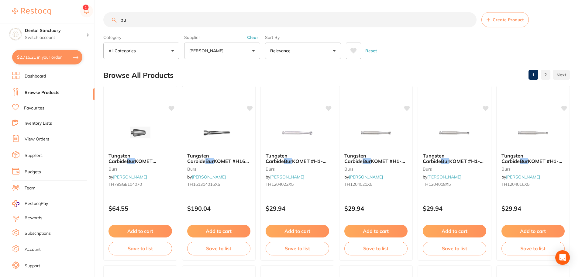
type input "b"
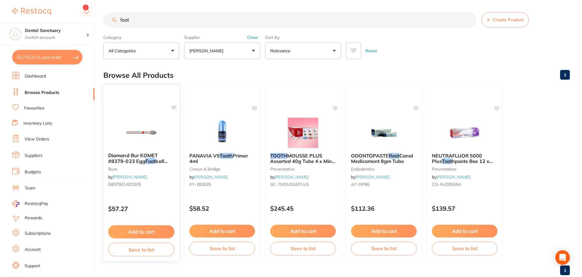
type input "foot"
click at [173, 107] on icon at bounding box center [174, 107] width 6 height 5
click at [151, 158] on em "Foot" at bounding box center [150, 161] width 10 height 6
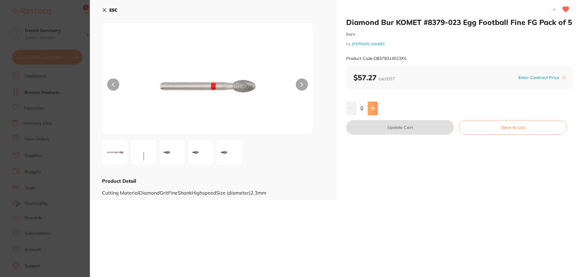
click at [373, 108] on icon at bounding box center [373, 108] width 4 height 4
type input "1"
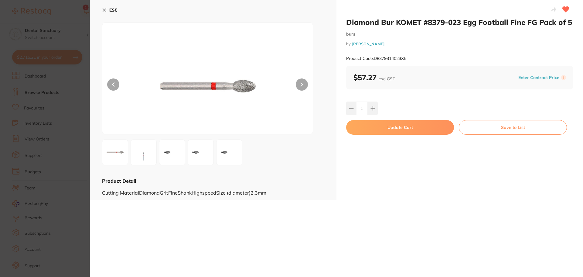
click at [391, 127] on button "Update Cart" at bounding box center [400, 127] width 108 height 15
checkbox input "false"
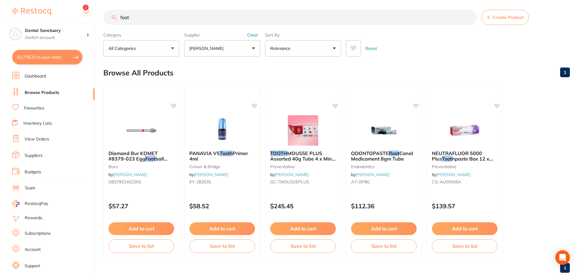
click at [39, 60] on button "$2,778.20 in your order" at bounding box center [47, 57] width 70 height 15
checkbox input "true"
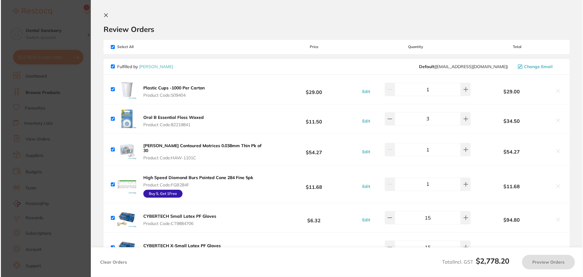
scroll to position [0, 0]
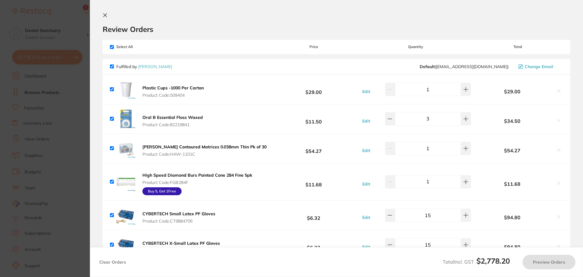
checkbox input "false"
checkbox input "true"
click at [104, 15] on icon at bounding box center [105, 15] width 3 height 3
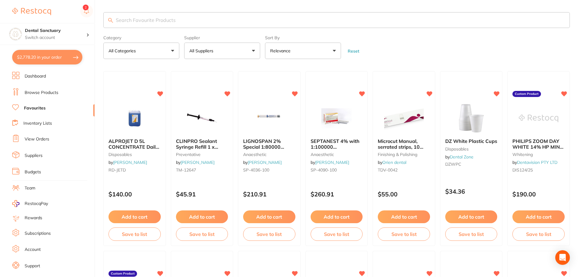
click at [234, 52] on button "All Suppliers" at bounding box center [222, 51] width 76 height 16
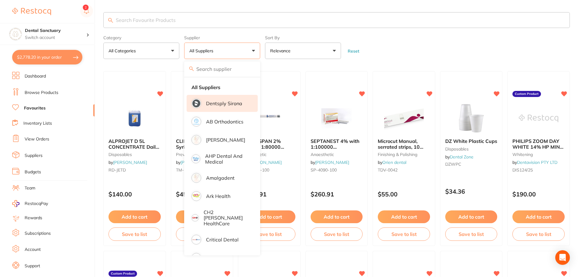
click at [224, 107] on li "Dentsply Sirona" at bounding box center [221, 103] width 71 height 17
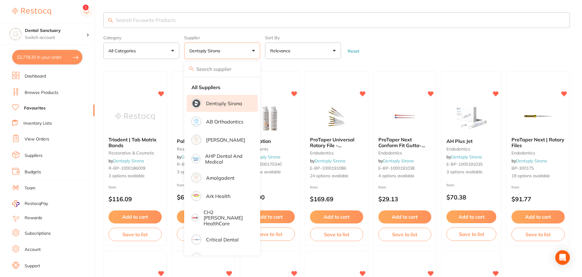
click at [419, 47] on form "Category All Categories All Categories endodontics equipment infection control …" at bounding box center [336, 46] width 466 height 26
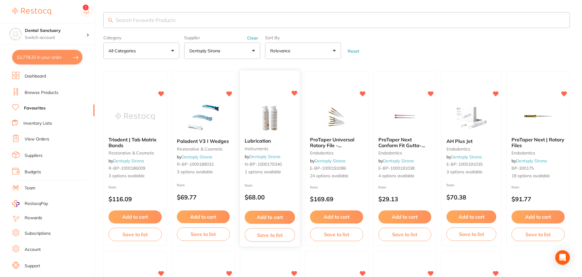
click at [272, 216] on button "Add to cart" at bounding box center [269, 216] width 50 height 13
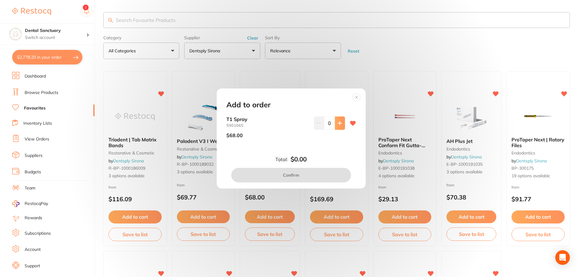
click at [335, 126] on button at bounding box center [340, 122] width 10 height 13
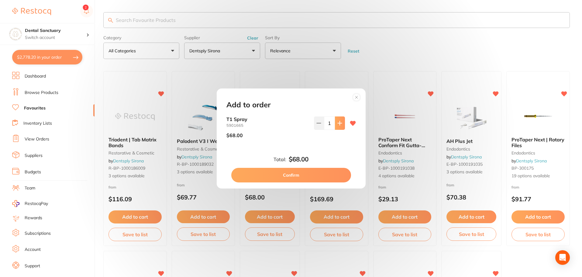
click at [335, 126] on button at bounding box center [340, 122] width 10 height 13
type input "2"
click at [282, 176] on button "Confirm" at bounding box center [291, 175] width 120 height 15
checkbox input "false"
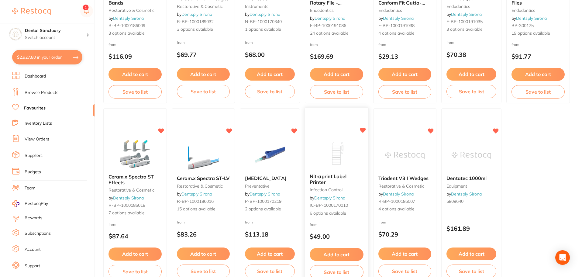
scroll to position [152, 0]
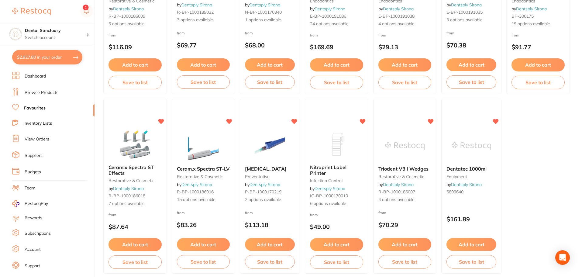
drag, startPoint x: 196, startPoint y: 170, endPoint x: 195, endPoint y: 167, distance: 3.2
click at [196, 170] on b "Ceram.x Spectra ST-LV" at bounding box center [203, 168] width 53 height 5
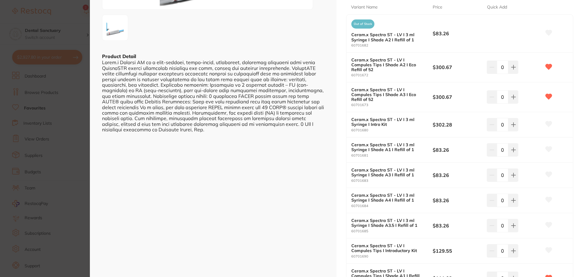
scroll to position [152, 0]
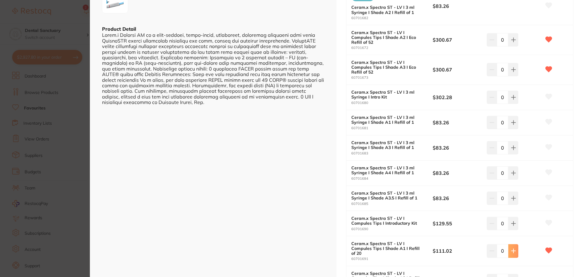
click at [512, 249] on icon at bounding box center [513, 251] width 4 height 4
type input "1"
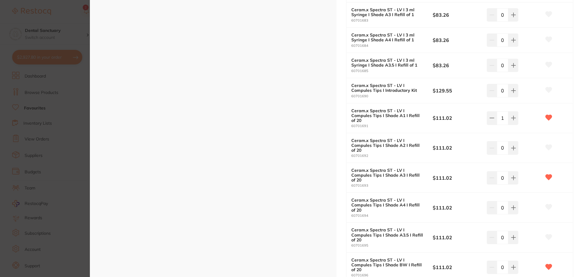
scroll to position [302, 0]
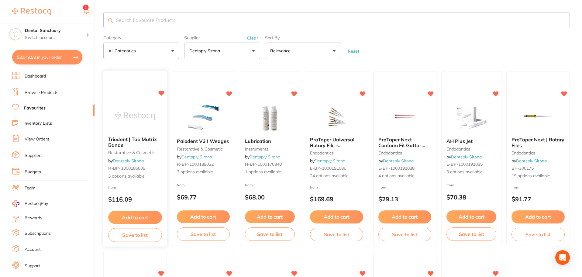
click at [132, 140] on span "Triodent | Tab Matrix Bands" at bounding box center [132, 142] width 49 height 12
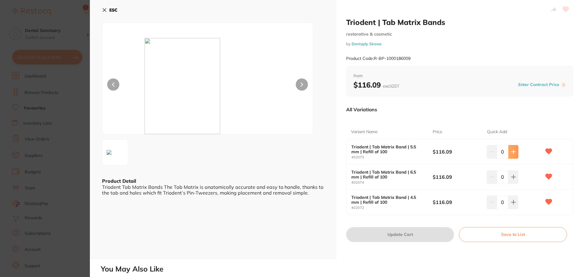
click at [517, 152] on button at bounding box center [513, 151] width 10 height 13
type input "1"
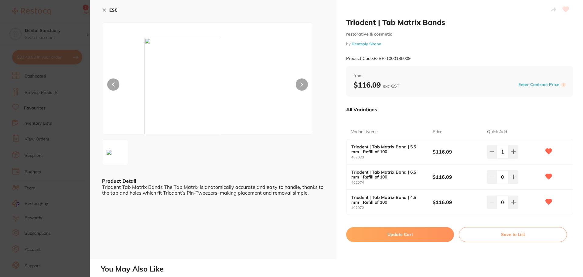
click at [401, 238] on button "Update Cart" at bounding box center [400, 234] width 108 height 15
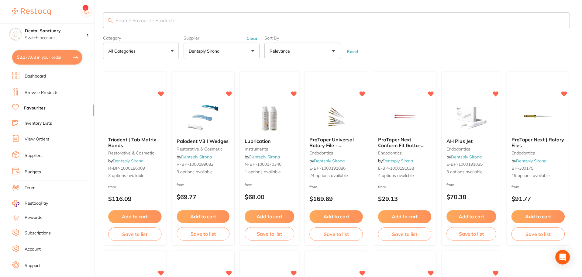
scroll to position [0, 0]
click at [38, 57] on button "$3,177.63 in your order" at bounding box center [47, 57] width 70 height 15
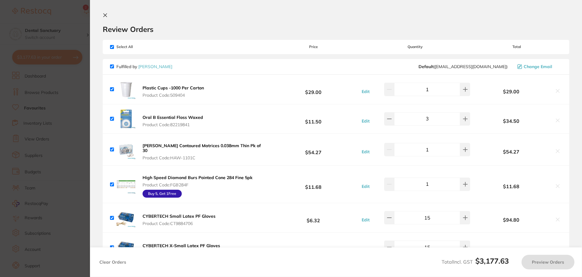
checkbox input "true"
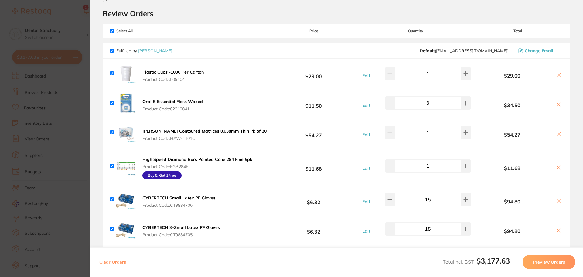
scroll to position [0, 0]
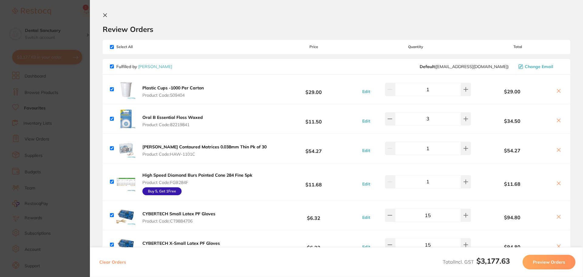
click at [106, 16] on icon at bounding box center [105, 15] width 3 height 3
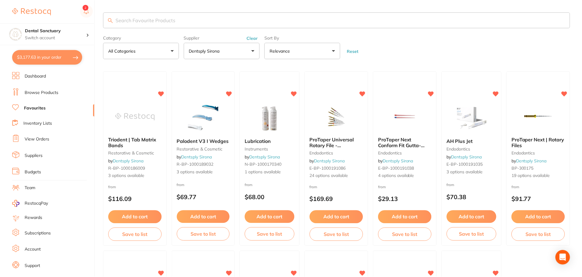
scroll to position [0, 0]
click at [38, 139] on link "View Orders" at bounding box center [37, 139] width 25 height 6
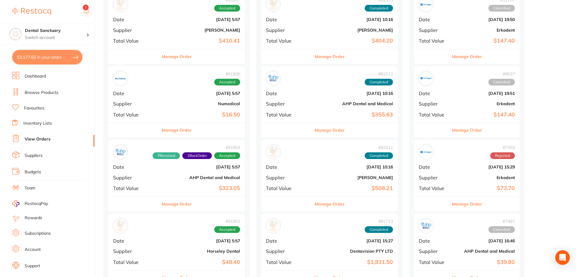
scroll to position [516, 0]
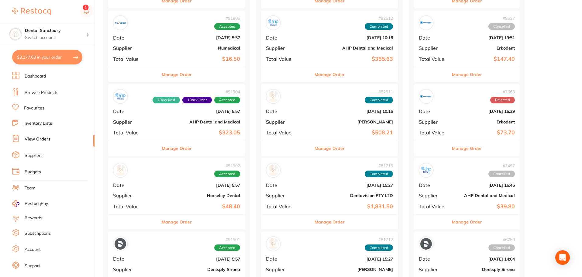
click at [185, 128] on div "# 91904 7 Received 1 Back Order Accepted Date Sept 1 2025, 5:57 Supplier AHP De…" at bounding box center [176, 112] width 137 height 56
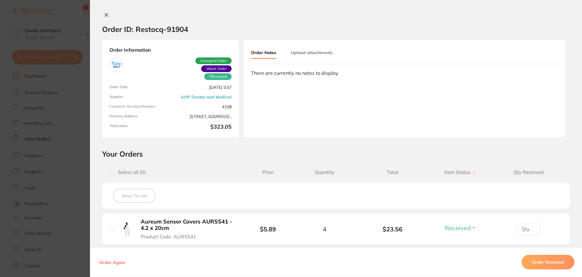
click at [104, 12] on div "Order ID: Restocq- 91904 Order Information 7 Received 1 Back Order Accepted Ord…" at bounding box center [336, 138] width 492 height 277
click at [105, 14] on icon at bounding box center [106, 14] width 3 height 3
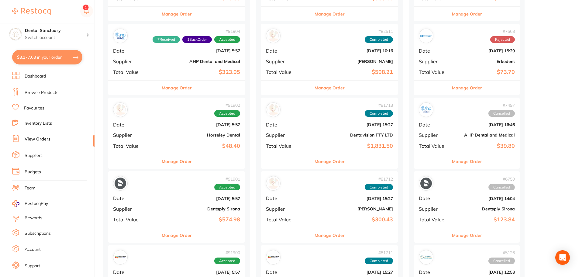
scroll to position [577, 0]
click at [162, 163] on button "Manage Order" at bounding box center [177, 161] width 30 height 15
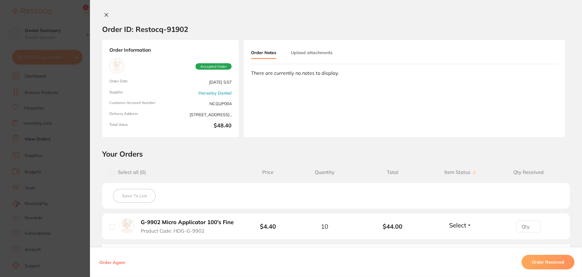
click at [105, 13] on icon at bounding box center [106, 14] width 5 height 5
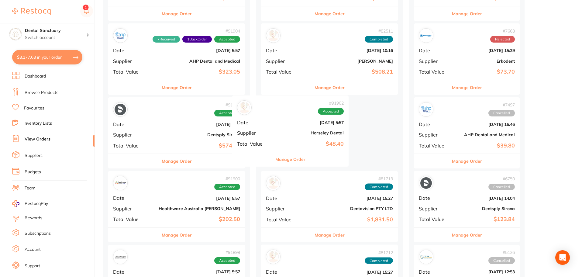
drag, startPoint x: 186, startPoint y: 134, endPoint x: 311, endPoint y: 134, distance: 124.8
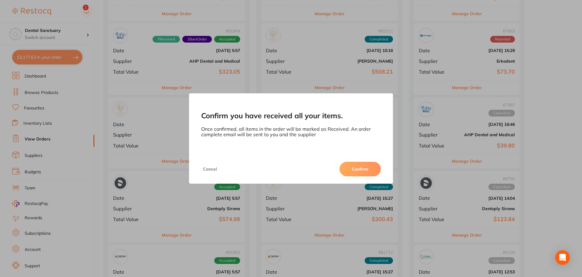
scroll to position [0, 0]
drag, startPoint x: 371, startPoint y: 171, endPoint x: 364, endPoint y: 168, distance: 7.9
click at [370, 171] on button "Confirm" at bounding box center [359, 169] width 41 height 15
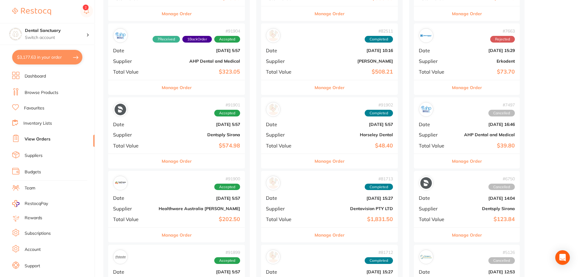
click at [182, 145] on b "$574.98" at bounding box center [199, 145] width 81 height 6
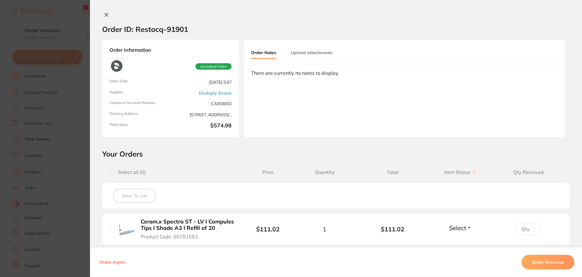
click at [106, 13] on icon at bounding box center [106, 14] width 5 height 5
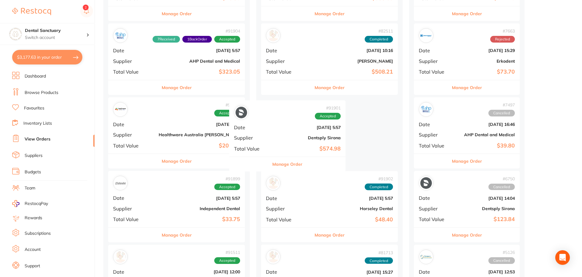
drag, startPoint x: 191, startPoint y: 135, endPoint x: 313, endPoint y: 140, distance: 121.9
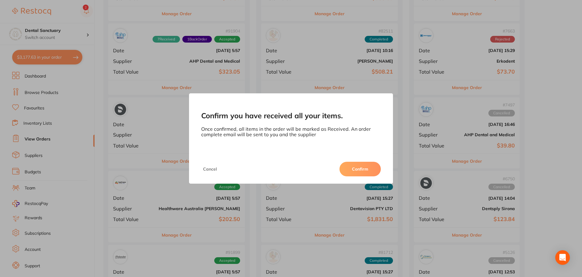
click at [354, 170] on button "Confirm" at bounding box center [359, 169] width 41 height 15
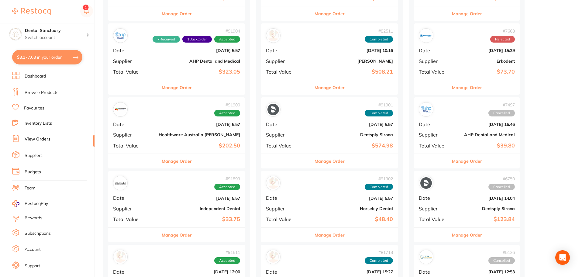
click at [41, 111] on li "Favourites" at bounding box center [53, 108] width 82 height 8
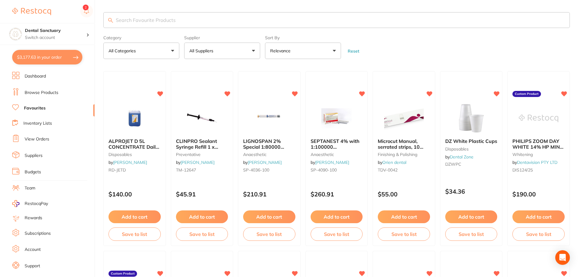
click at [138, 22] on input "search" at bounding box center [336, 20] width 466 height 16
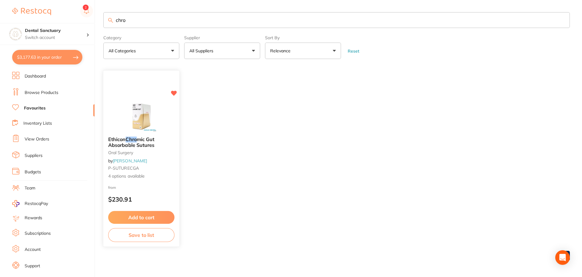
type input "chro"
click at [128, 141] on em "Chro" at bounding box center [130, 139] width 11 height 6
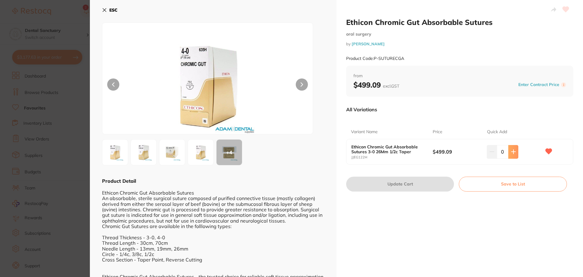
click at [511, 152] on icon at bounding box center [513, 151] width 5 height 5
type input "1"
click at [411, 182] on button "Update Cart" at bounding box center [400, 183] width 108 height 15
checkbox input "false"
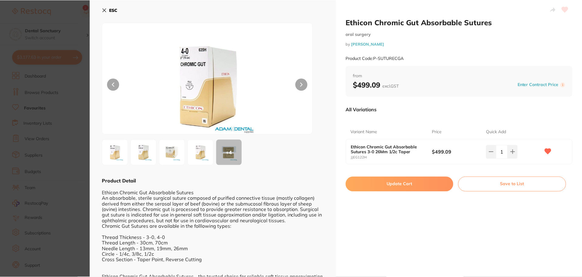
scroll to position [1, 0]
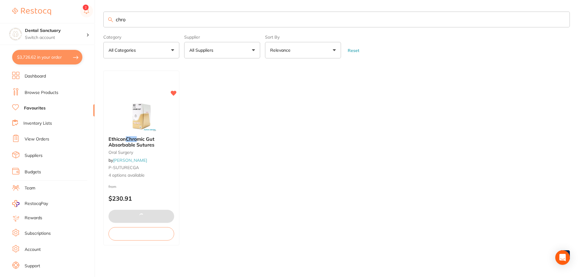
click at [40, 56] on button "$3,726.62 in your order" at bounding box center [47, 57] width 70 height 15
checkbox input "true"
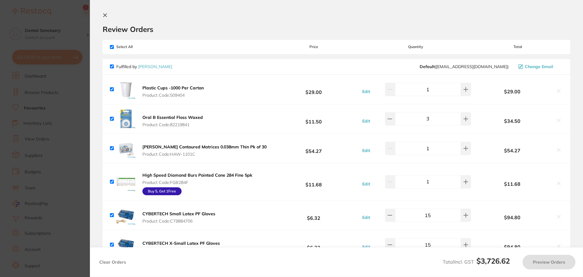
scroll to position [121, 0]
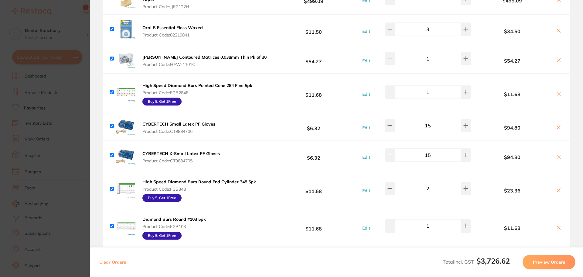
checkbox input "true"
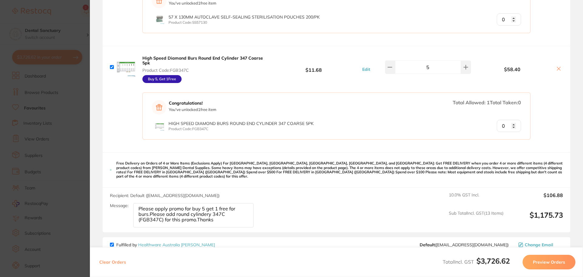
scroll to position [516, 0]
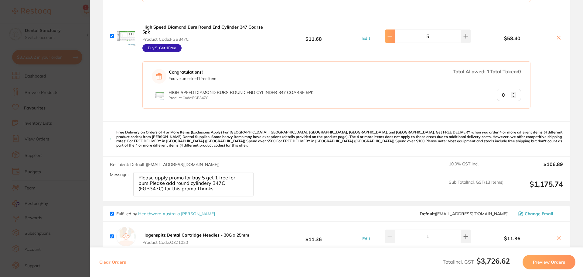
click at [392, 40] on button at bounding box center [390, 35] width 10 height 13
click at [388, 38] on button at bounding box center [390, 35] width 10 height 13
click at [390, 36] on icon at bounding box center [390, 36] width 5 height 5
type input "1"
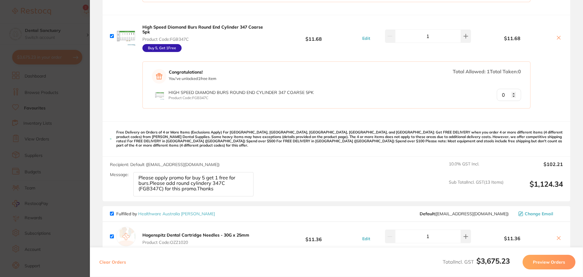
click at [555, 75] on div "Congratulations! You've unlocked 1 free item Total Allowed: 1 Total Taken: 0 Hi…" at bounding box center [337, 89] width 468 height 64
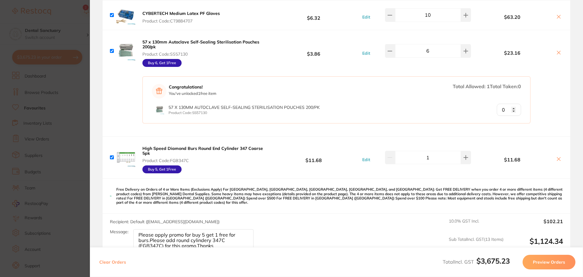
scroll to position [395, 0]
type input "1"
click at [513, 107] on input "1" at bounding box center [509, 110] width 24 height 12
click at [512, 108] on input "1" at bounding box center [509, 110] width 24 height 12
click at [551, 111] on div "Congratulations! You've unlocked 1 free item Total Allowed: 1 Total Taken: 1 57…" at bounding box center [337, 104] width 468 height 64
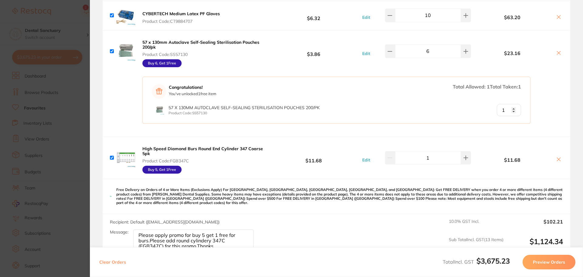
click at [545, 261] on button "Preview Orders" at bounding box center [549, 262] width 53 height 15
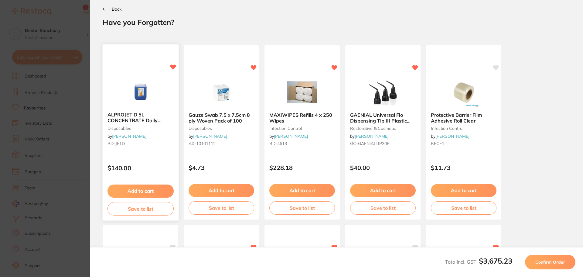
scroll to position [0, 0]
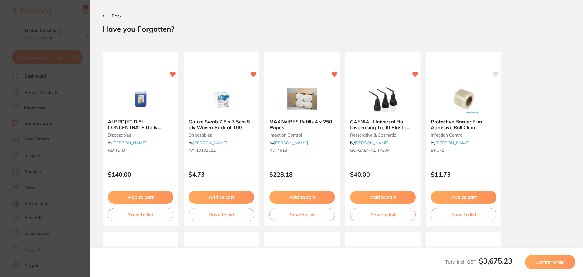
click at [117, 15] on span "Back" at bounding box center [117, 15] width 10 height 5
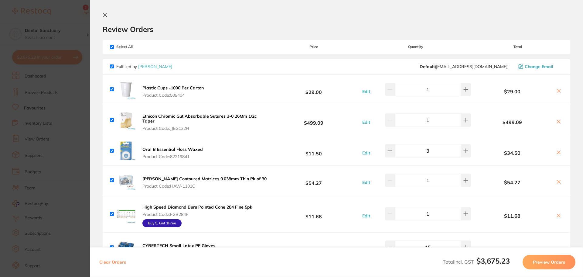
click at [108, 17] on button at bounding box center [106, 16] width 7 height 6
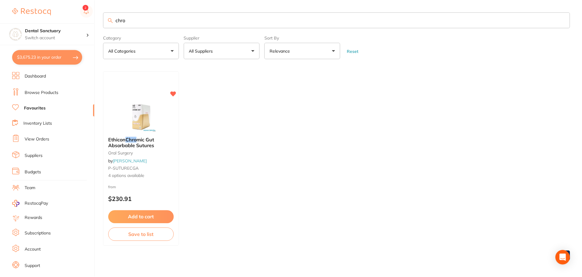
scroll to position [1, 0]
click at [37, 60] on button "$3,675.23 in your order" at bounding box center [47, 57] width 70 height 15
